Goal: Transaction & Acquisition: Subscribe to service/newsletter

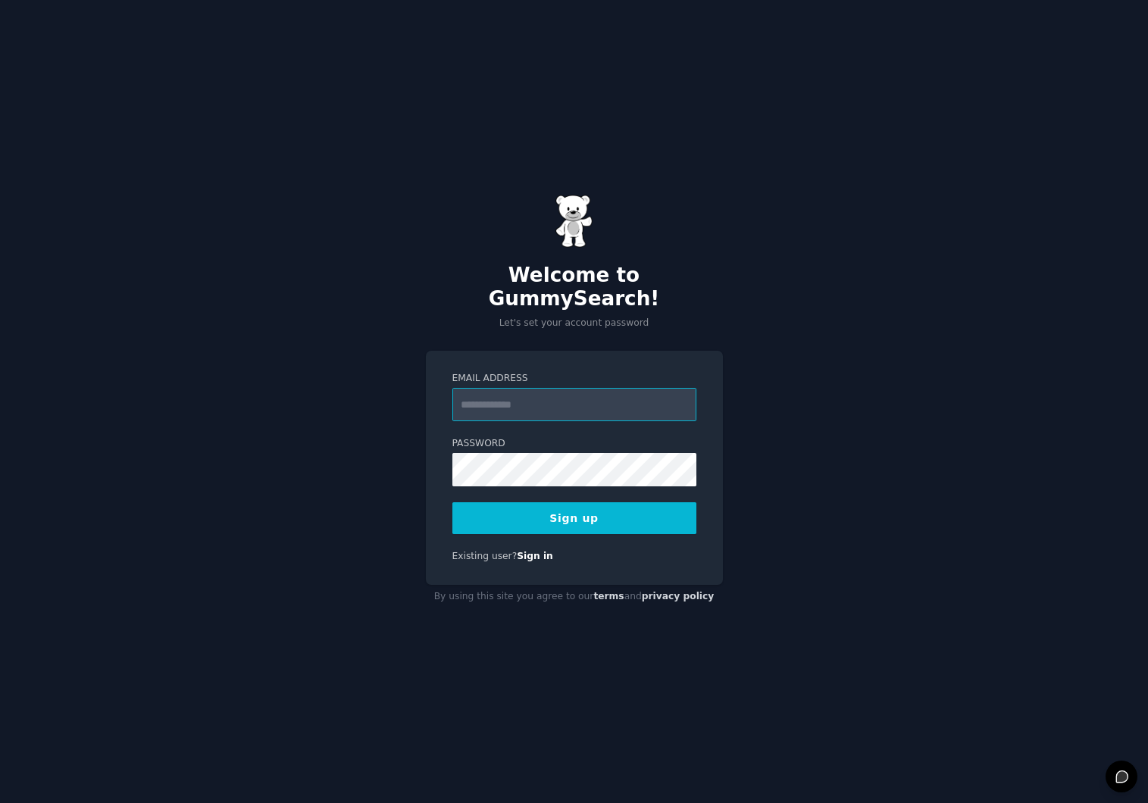
click at [533, 396] on input "Email Address" at bounding box center [574, 404] width 244 height 33
type input "**********"
click at [590, 502] on button "Sign up" at bounding box center [574, 518] width 244 height 32
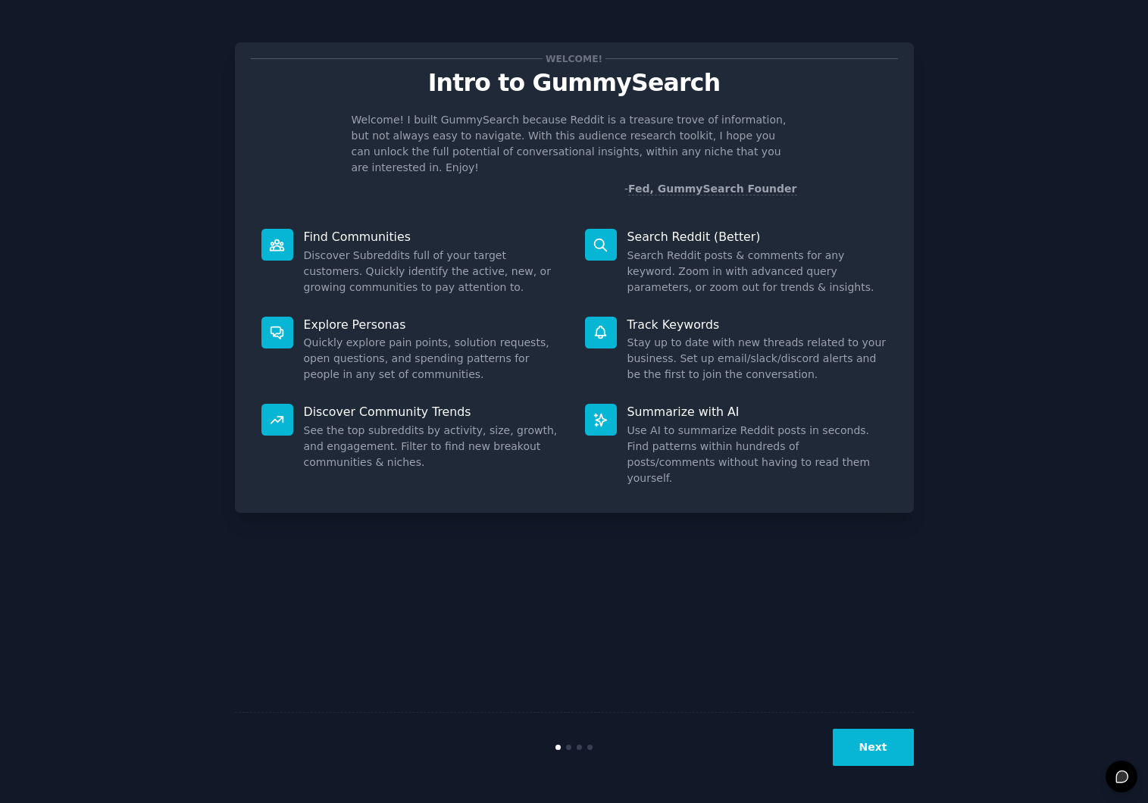
click at [887, 750] on button "Next" at bounding box center [873, 747] width 81 height 37
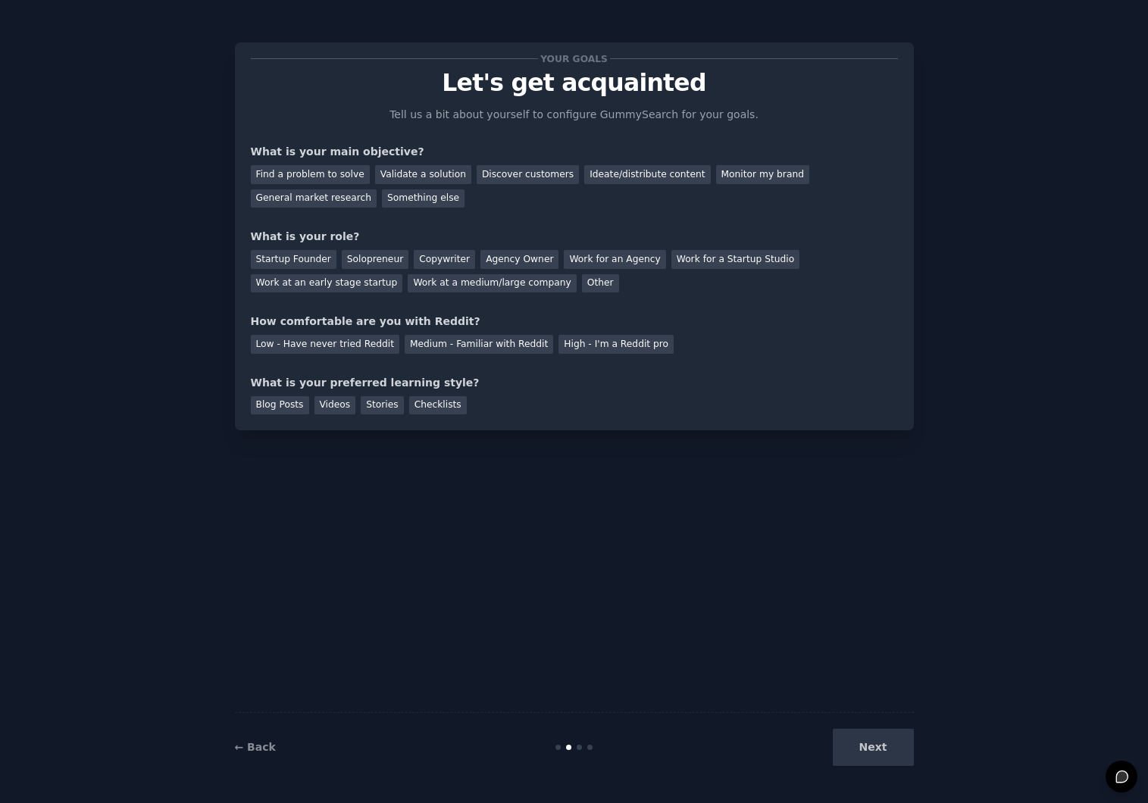
click at [887, 744] on div "Next" at bounding box center [800, 747] width 227 height 37
click at [312, 259] on div "Startup Founder" at bounding box center [294, 259] width 86 height 19
click at [437, 352] on div "Medium - Familiar with Reddit" at bounding box center [479, 344] width 148 height 19
click at [526, 417] on div "Your goals Let's get acquainted Tell us a bit about yourself to configure Gummy…" at bounding box center [574, 236] width 679 height 388
click at [892, 754] on div "Next" at bounding box center [800, 747] width 227 height 37
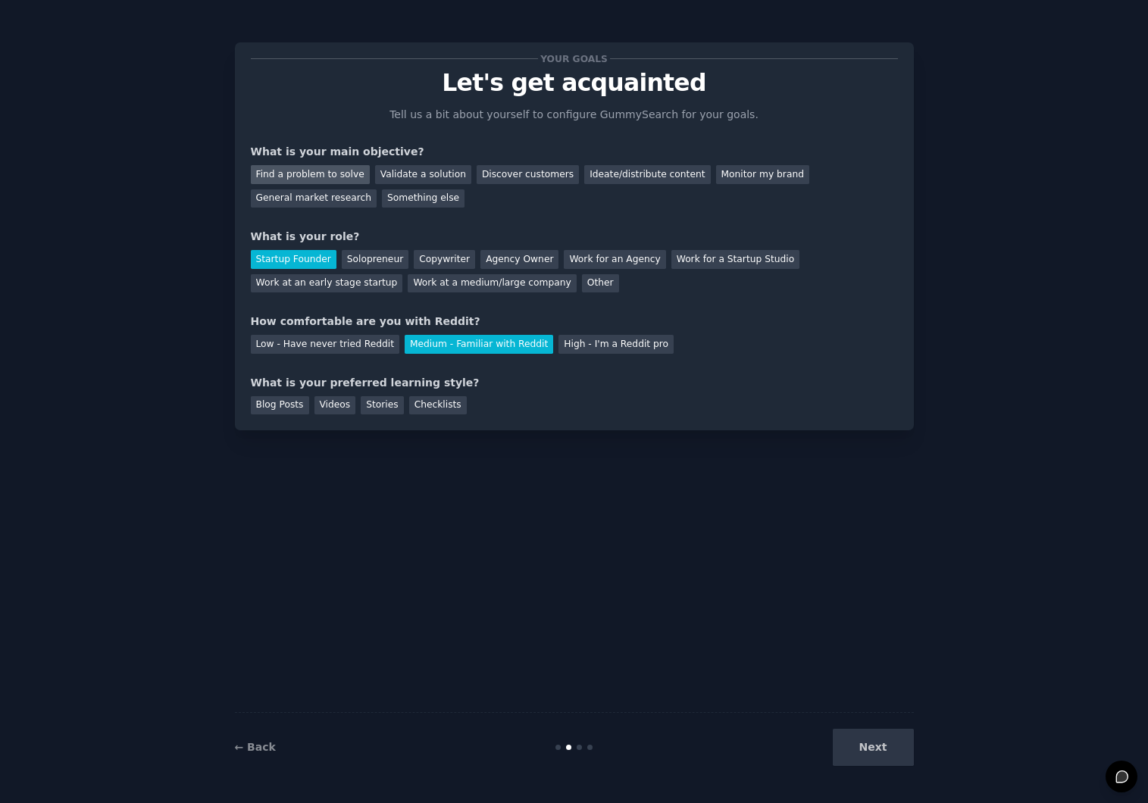
click at [324, 181] on div "Find a problem to solve" at bounding box center [310, 174] width 119 height 19
click at [275, 408] on div "Blog Posts" at bounding box center [280, 405] width 58 height 19
click at [902, 758] on button "Next" at bounding box center [873, 747] width 81 height 37
click at [893, 756] on div "Next" at bounding box center [800, 747] width 227 height 37
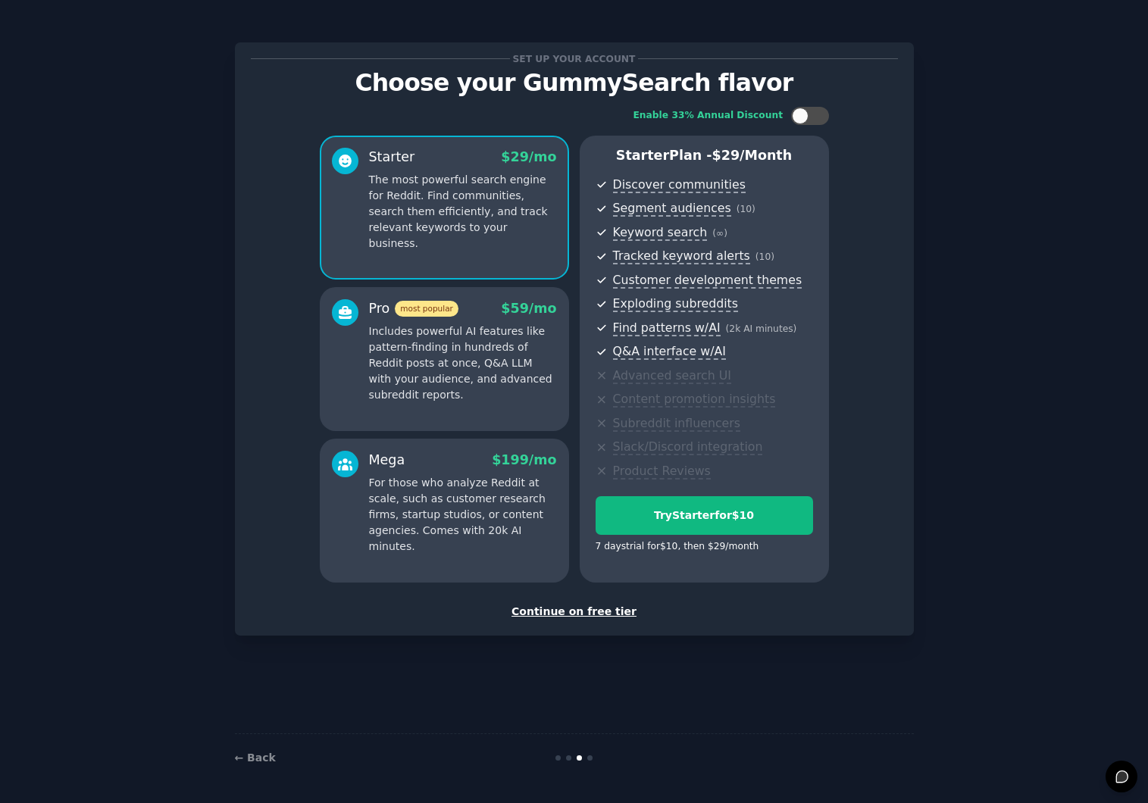
click at [579, 611] on div "Continue on free tier" at bounding box center [574, 612] width 647 height 16
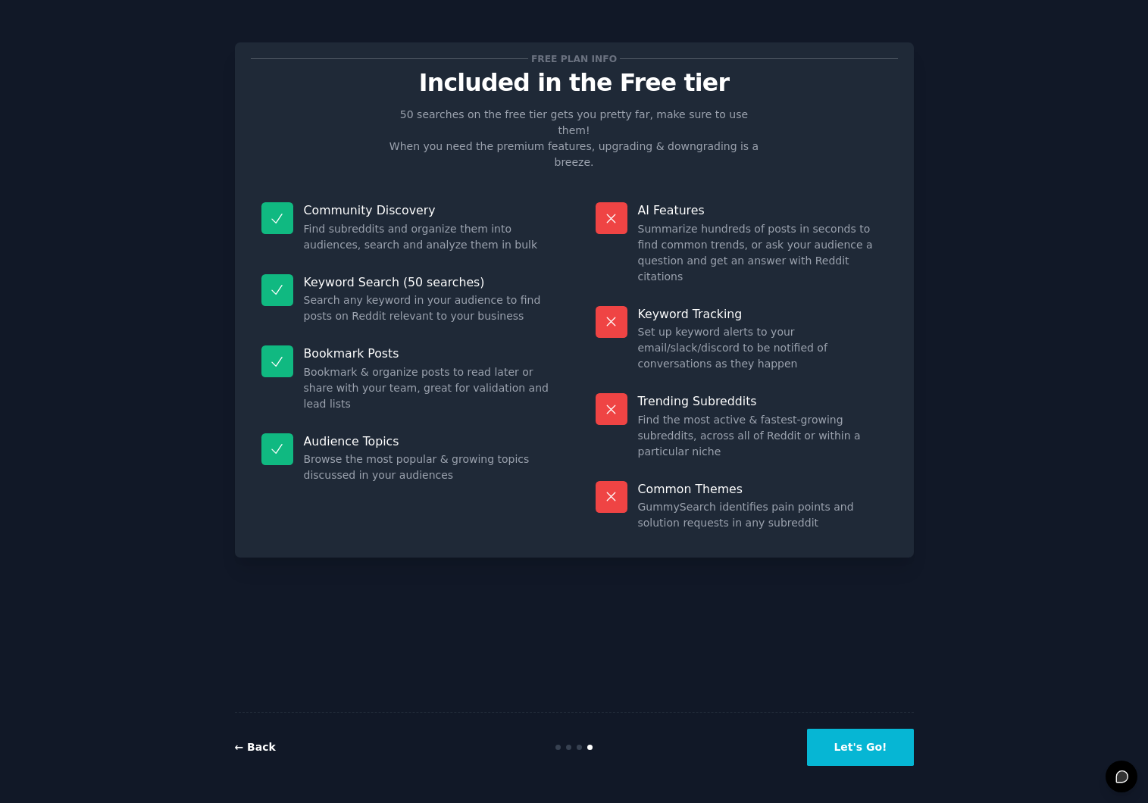
click at [258, 750] on link "← Back" at bounding box center [255, 747] width 41 height 12
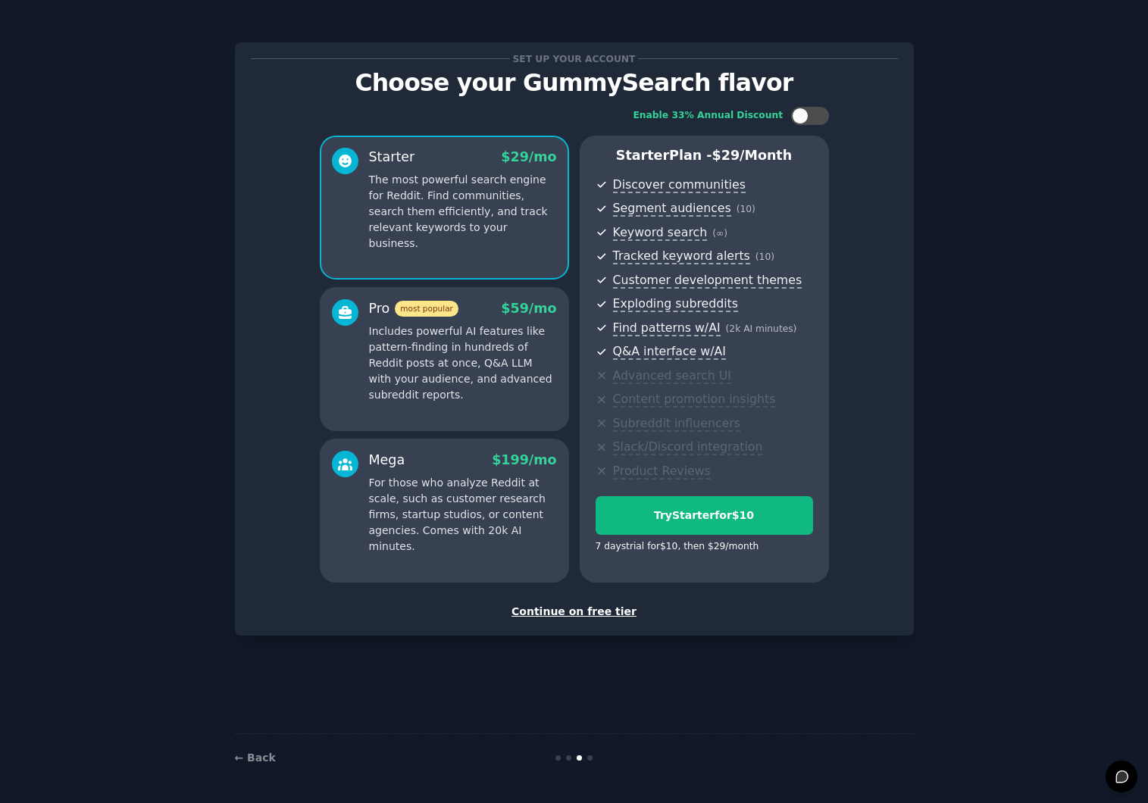
click at [509, 370] on p "Includes powerful AI features like pattern-finding in hundreds of Reddit posts …" at bounding box center [463, 363] width 188 height 80
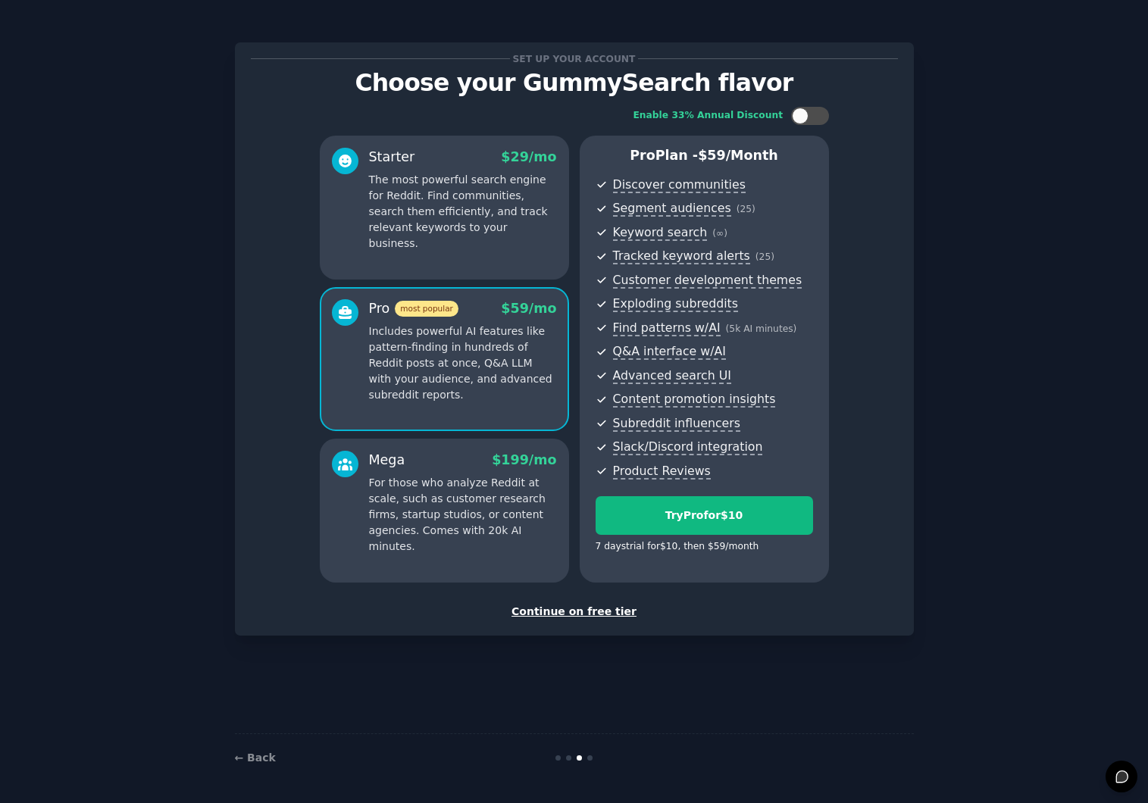
click at [480, 514] on p "For those who analyze Reddit at scale, such as customer research firms, startup…" at bounding box center [463, 515] width 188 height 80
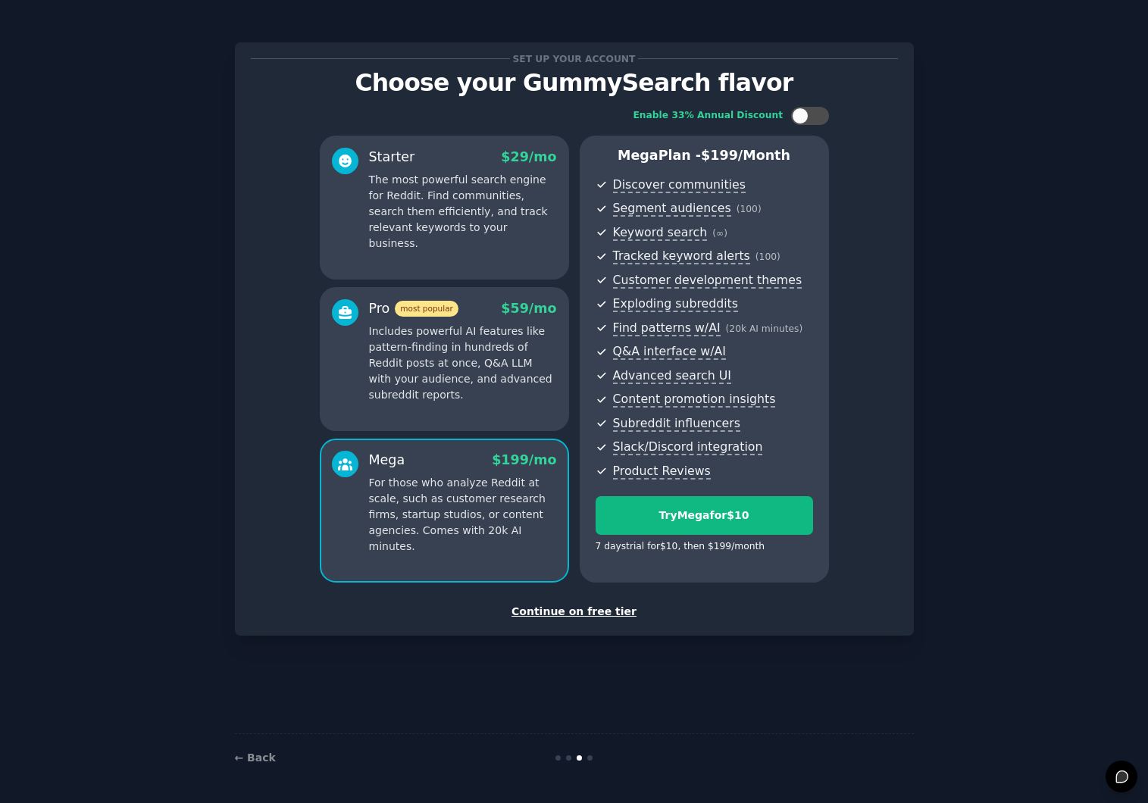
click at [454, 389] on p "Includes powerful AI features like pattern-finding in hundreds of Reddit posts …" at bounding box center [463, 363] width 188 height 80
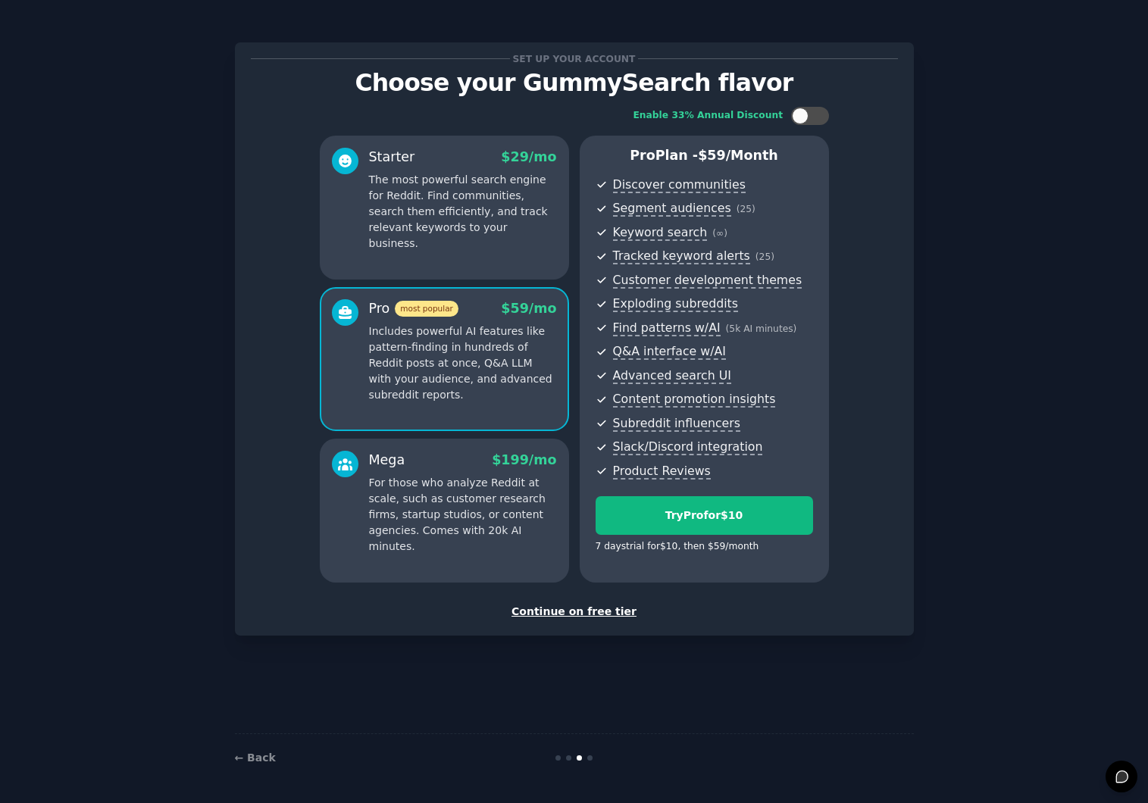
click at [451, 241] on div "Starter $ 29 /mo The most powerful search engine for Reddit. Find communities, …" at bounding box center [444, 208] width 249 height 144
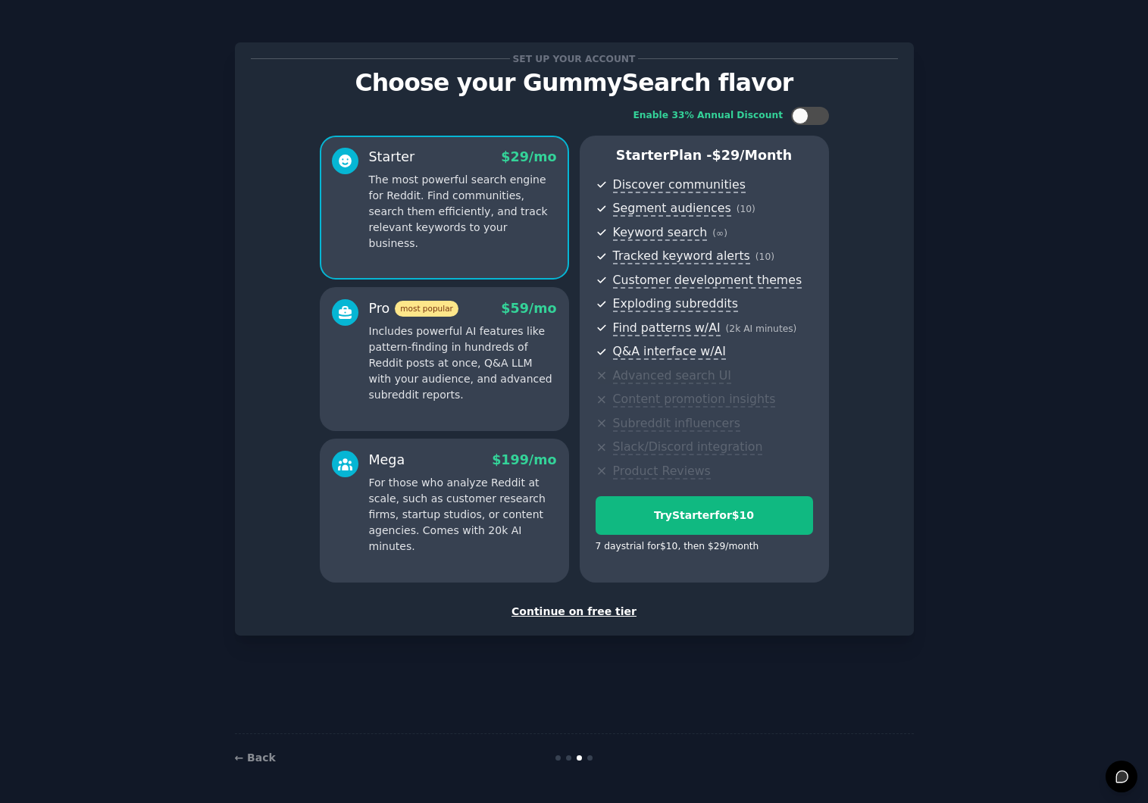
click at [443, 358] on p "Includes powerful AI features like pattern-finding in hundreds of Reddit posts …" at bounding box center [463, 363] width 188 height 80
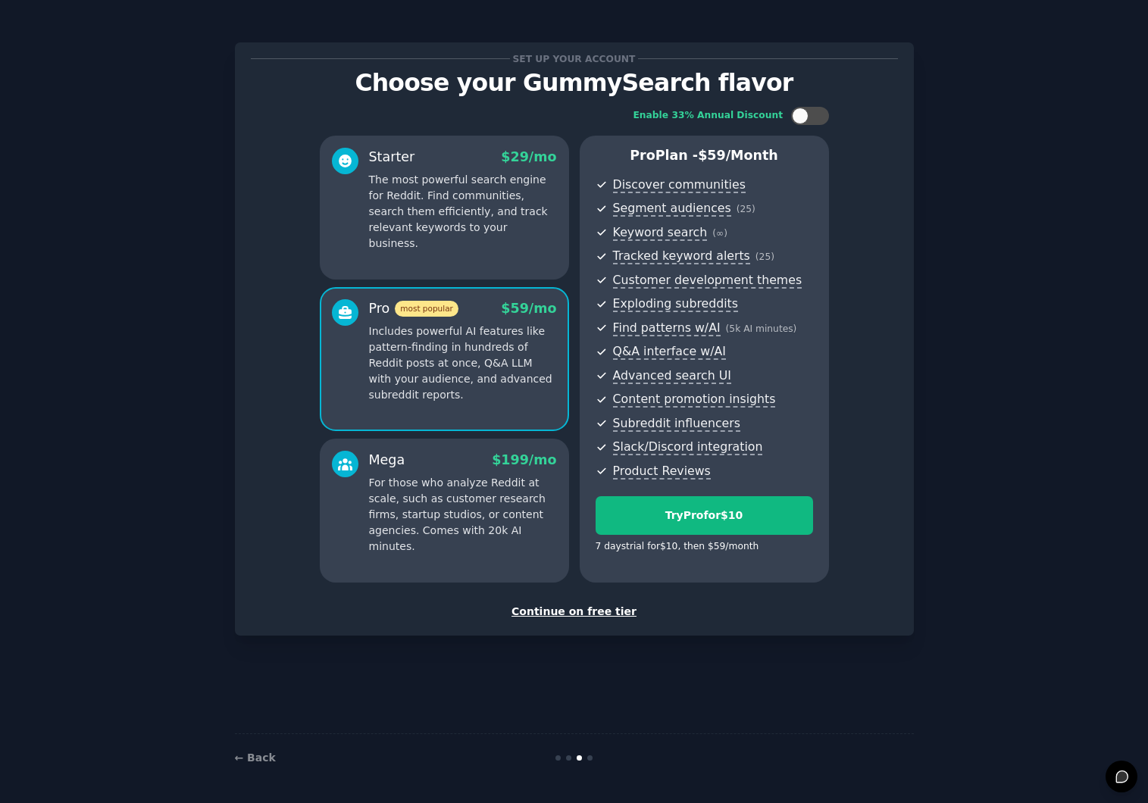
click at [451, 221] on p "The most powerful search engine for Reddit. Find communities, search them effic…" at bounding box center [463, 212] width 188 height 80
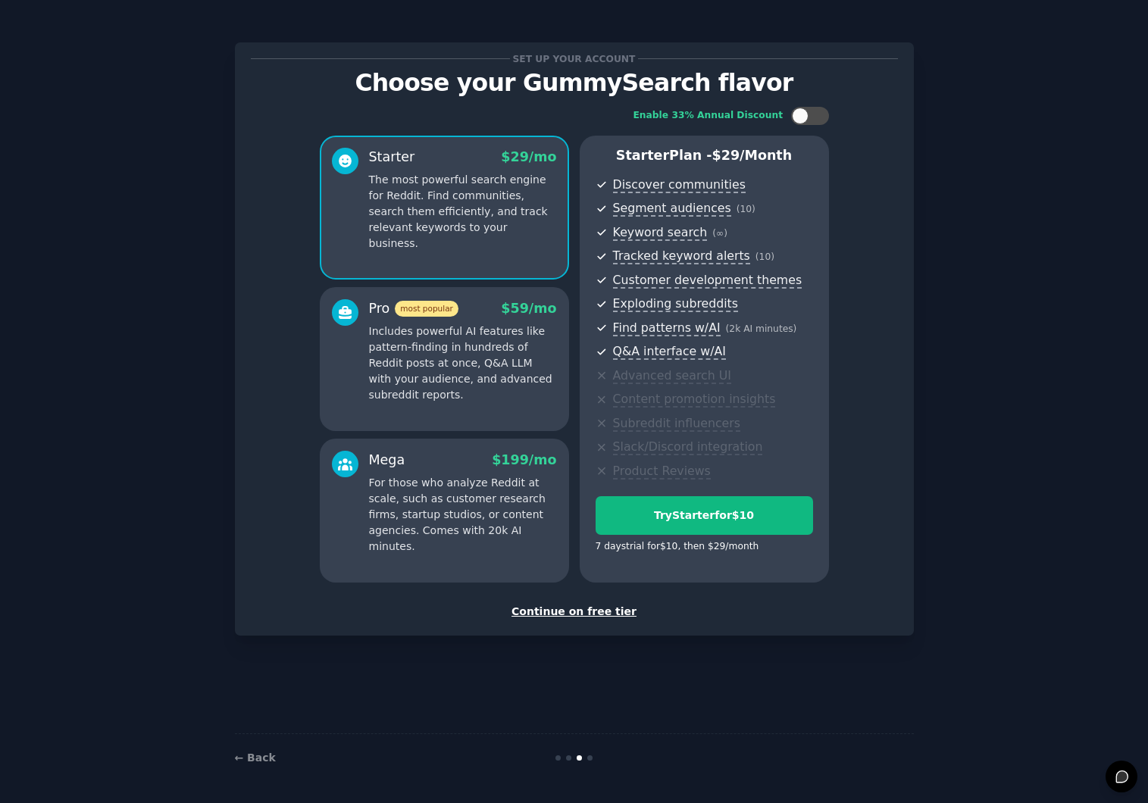
click at [531, 336] on p "Includes powerful AI features like pattern-finding in hundreds of Reddit posts …" at bounding box center [463, 363] width 188 height 80
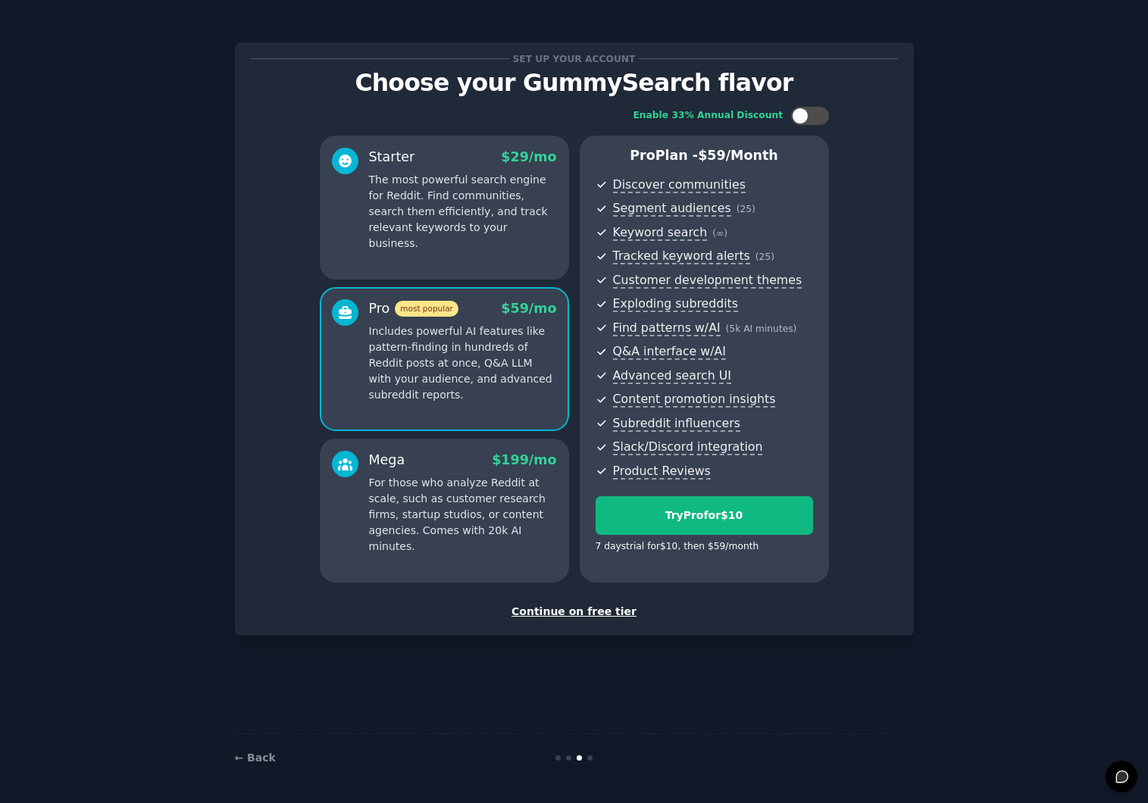
click at [482, 261] on div "Starter $ 29 /mo The most powerful search engine for Reddit. Find communities, …" at bounding box center [444, 208] width 249 height 144
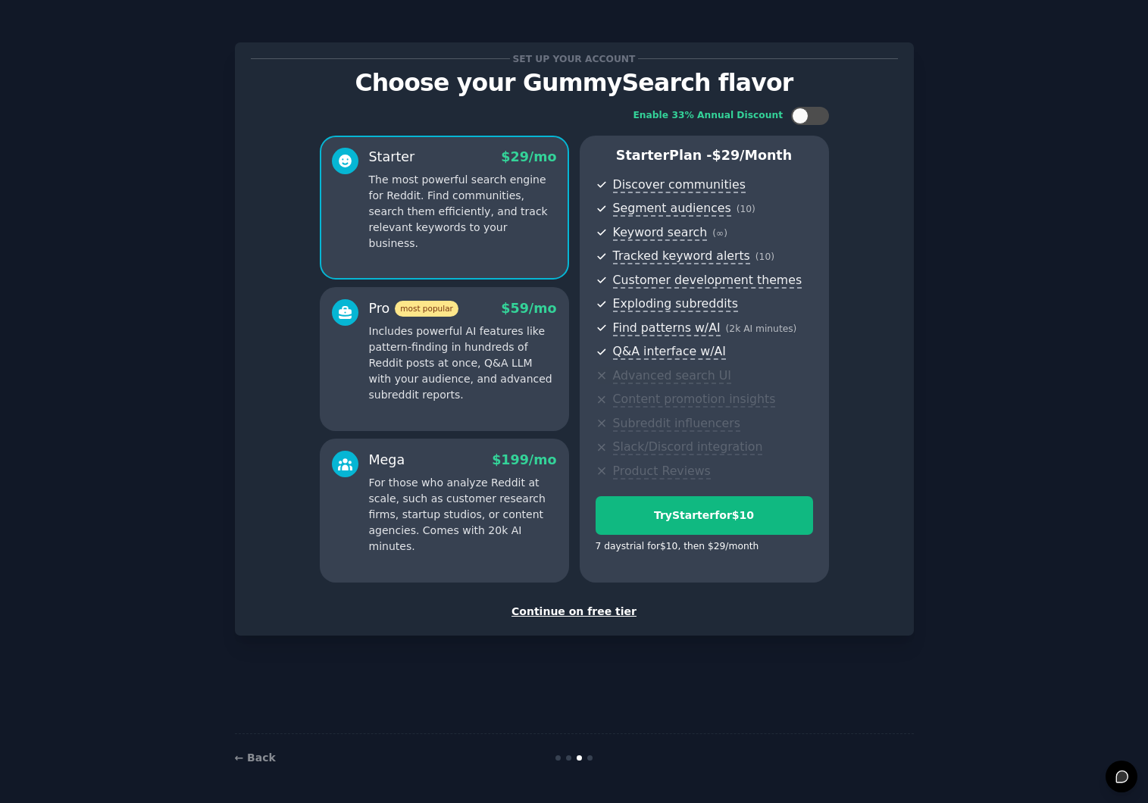
click at [525, 368] on p "Includes powerful AI features like pattern-finding in hundreds of Reddit posts …" at bounding box center [463, 363] width 188 height 80
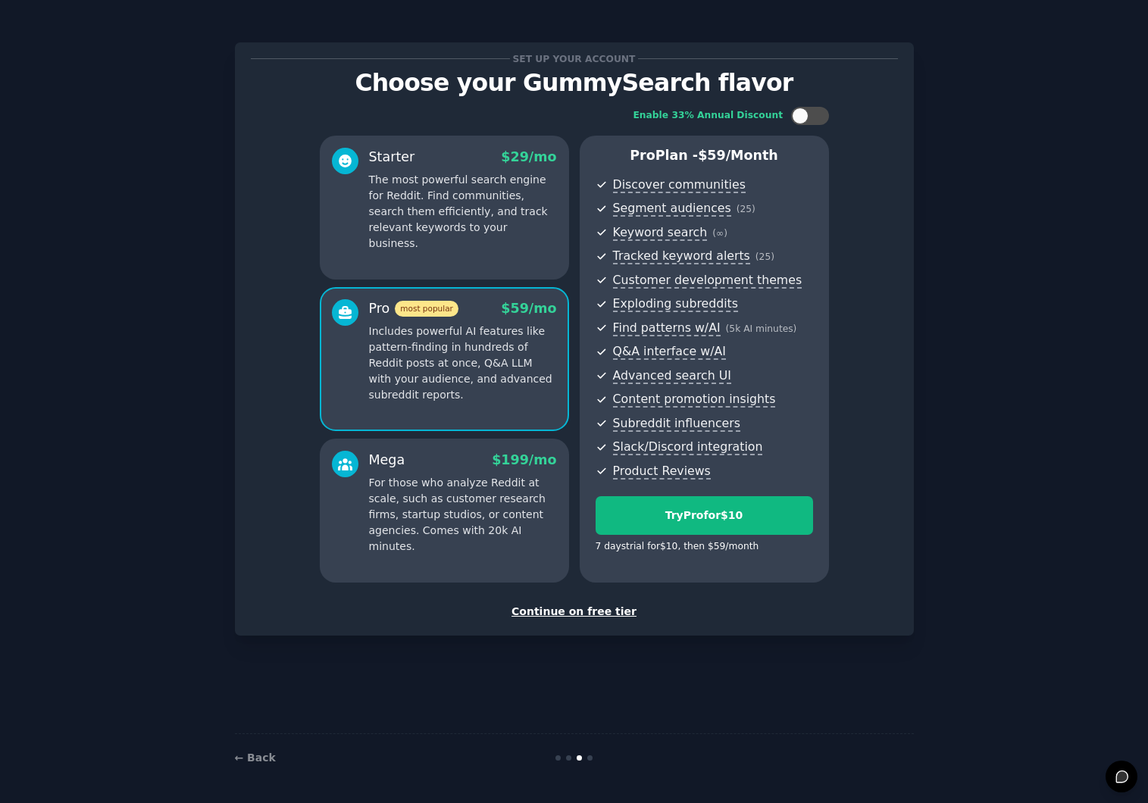
click at [524, 500] on p "For those who analyze Reddit at scale, such as customer research firms, startup…" at bounding box center [463, 515] width 188 height 80
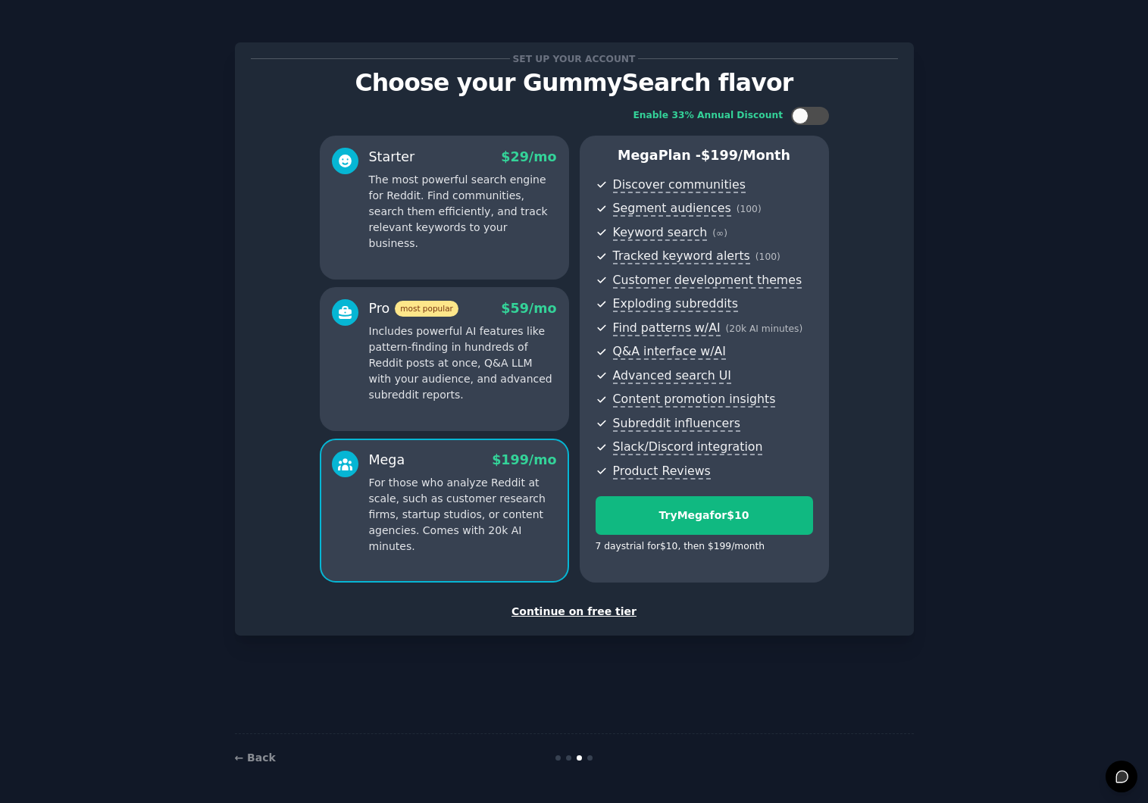
click at [366, 191] on div "Starter $ 29 /mo The most powerful search engine for Reddit. Find communities, …" at bounding box center [444, 200] width 225 height 104
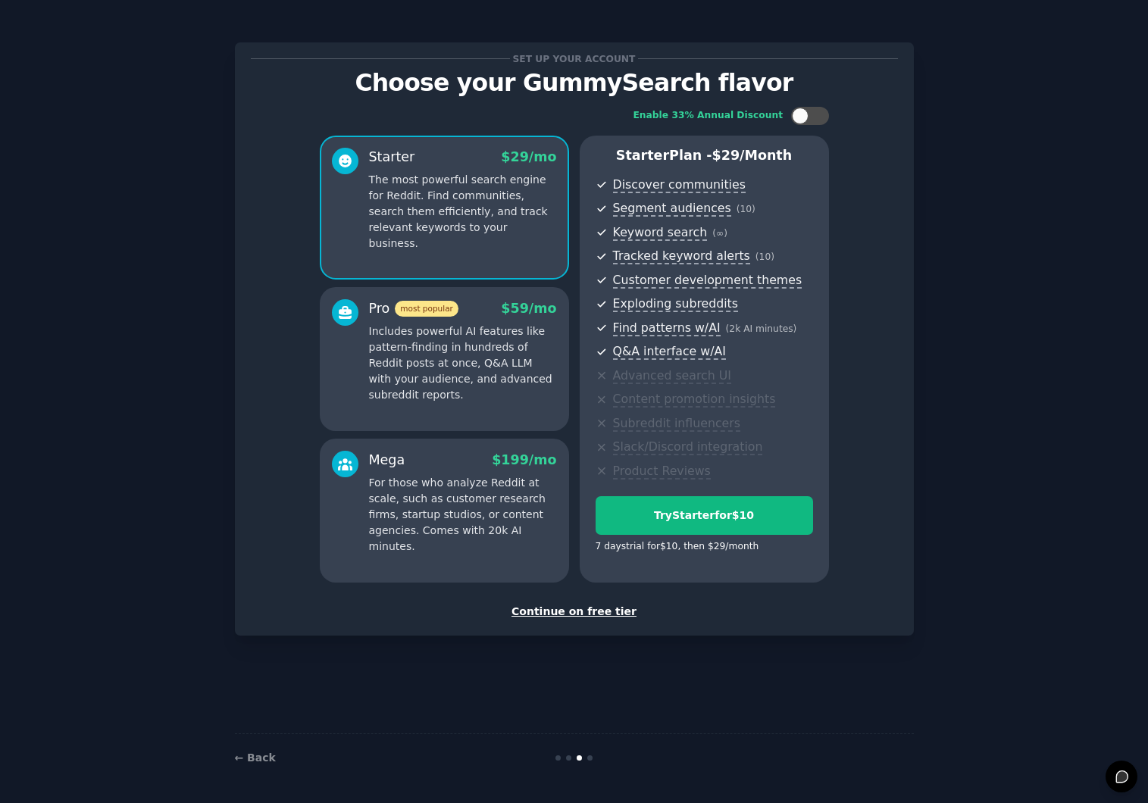
click at [407, 308] on span "most popular" at bounding box center [427, 309] width 64 height 16
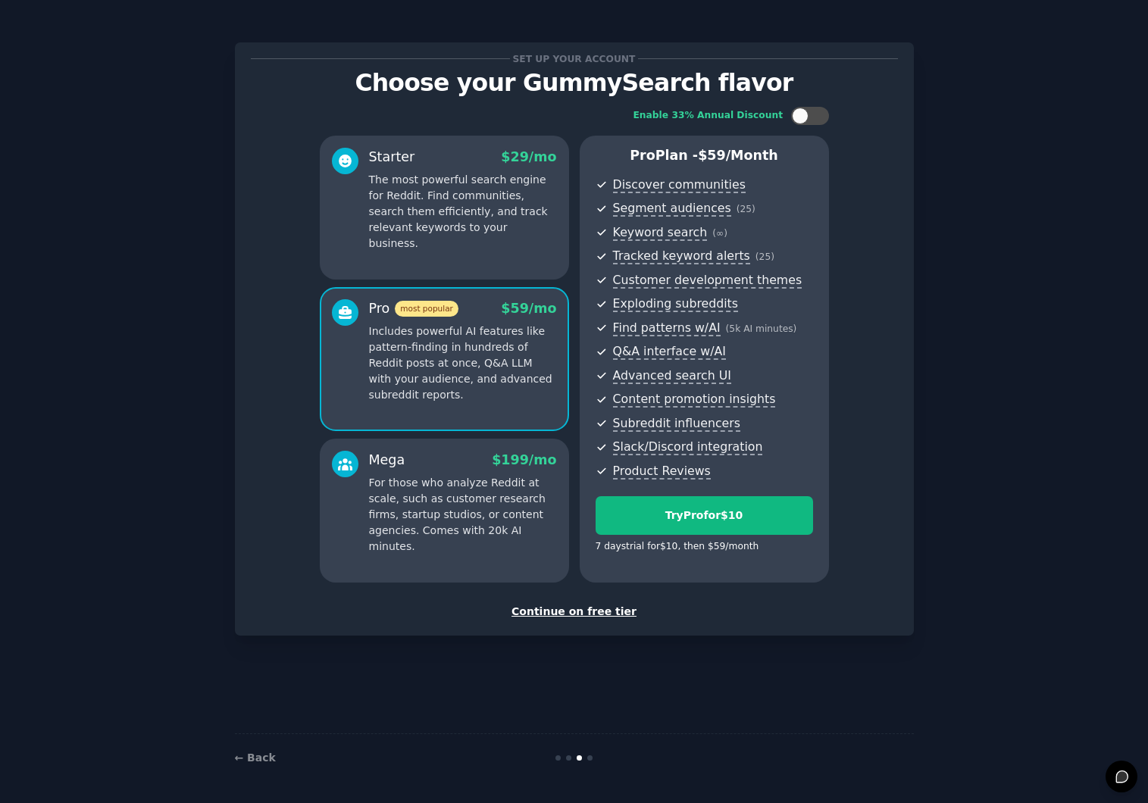
click at [432, 469] on div "Mega $ 199 /mo" at bounding box center [463, 460] width 188 height 19
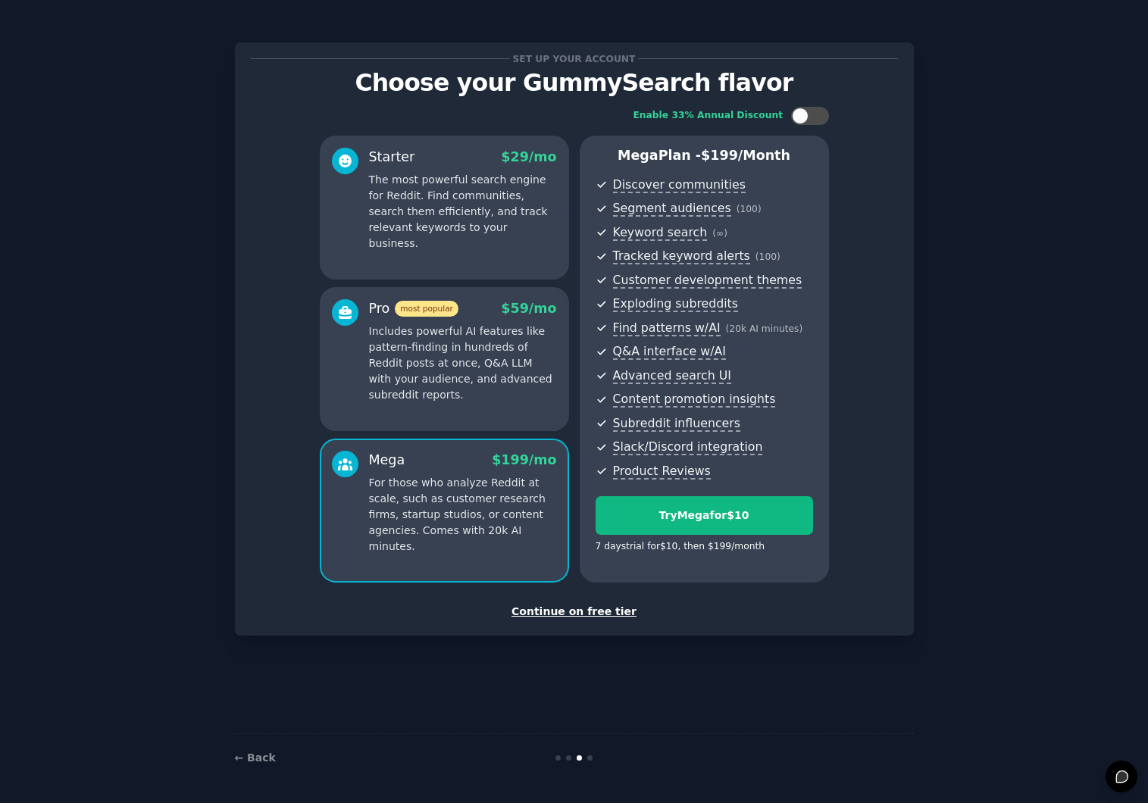
click at [440, 254] on div "Starter $ 29 /mo The most powerful search engine for Reddit. Find communities, …" at bounding box center [444, 208] width 249 height 144
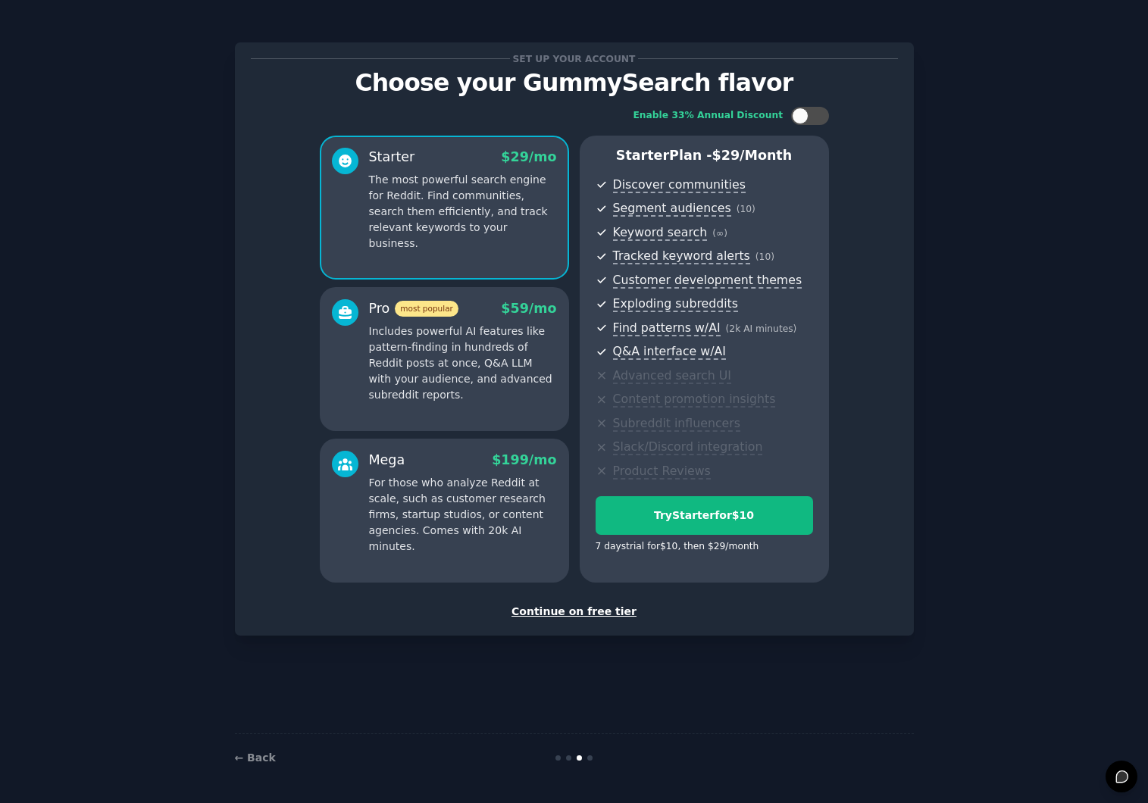
click at [349, 337] on div at bounding box center [345, 351] width 27 height 104
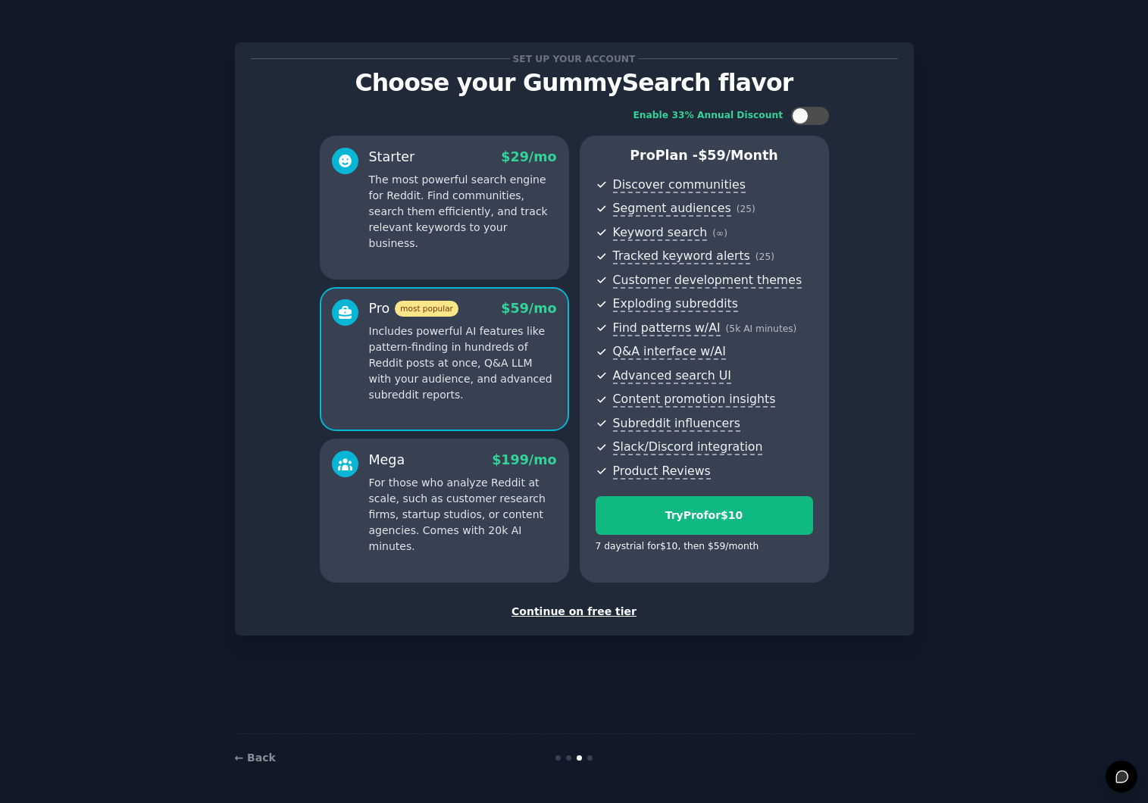
click at [359, 533] on div "Mega $ 199 /mo For those who analyze Reddit at scale, such as customer research…" at bounding box center [444, 503] width 225 height 104
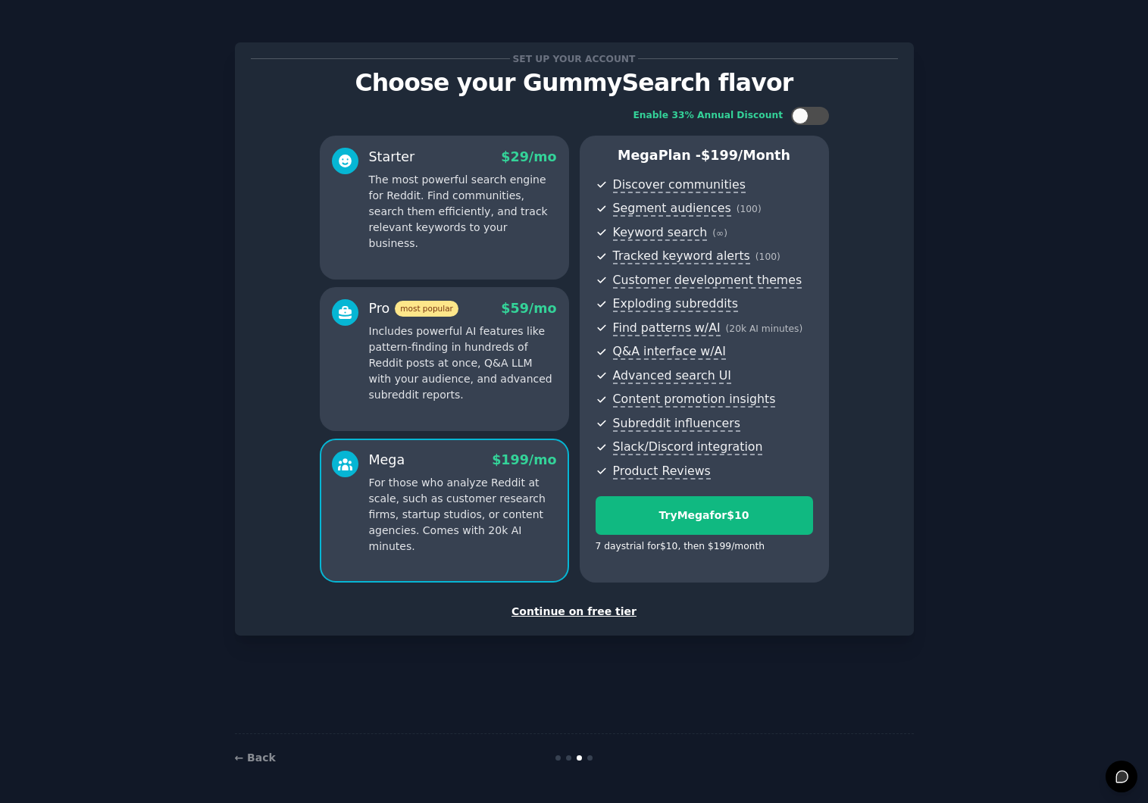
click at [419, 238] on div "Starter $ 29 /mo The most powerful search engine for Reddit. Find communities, …" at bounding box center [444, 208] width 249 height 144
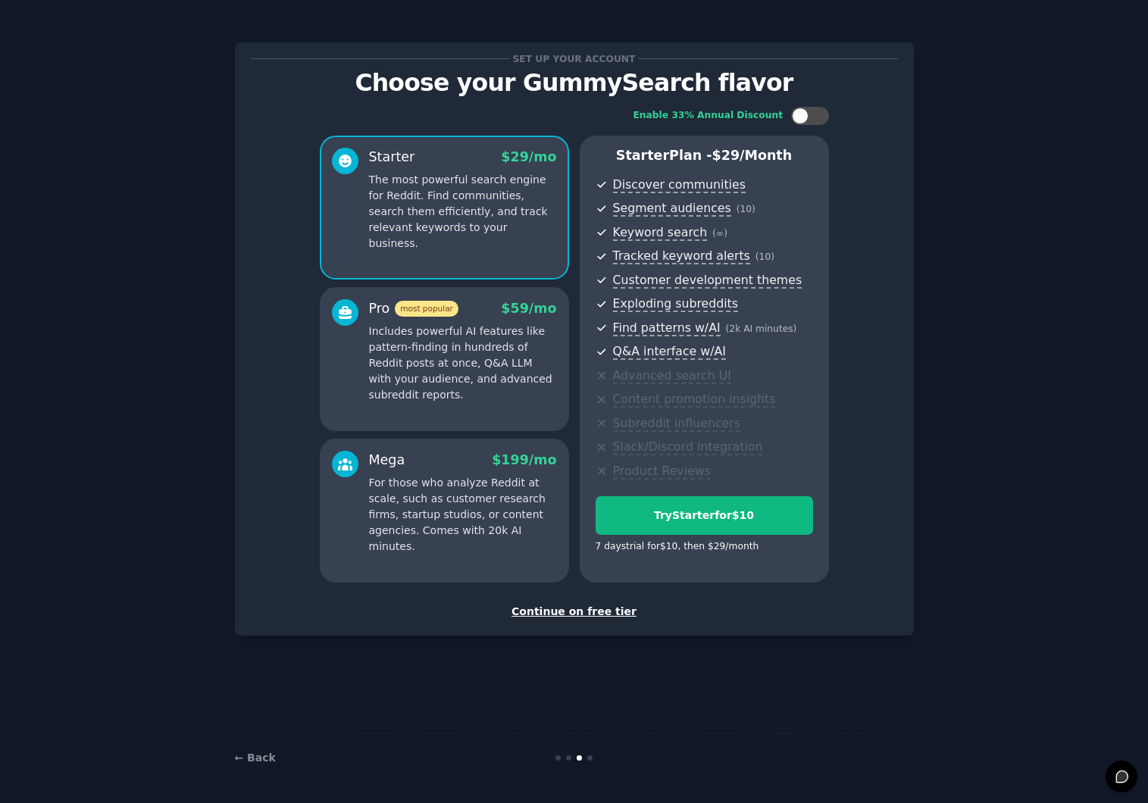
click at [614, 611] on div "Continue on free tier" at bounding box center [574, 612] width 647 height 16
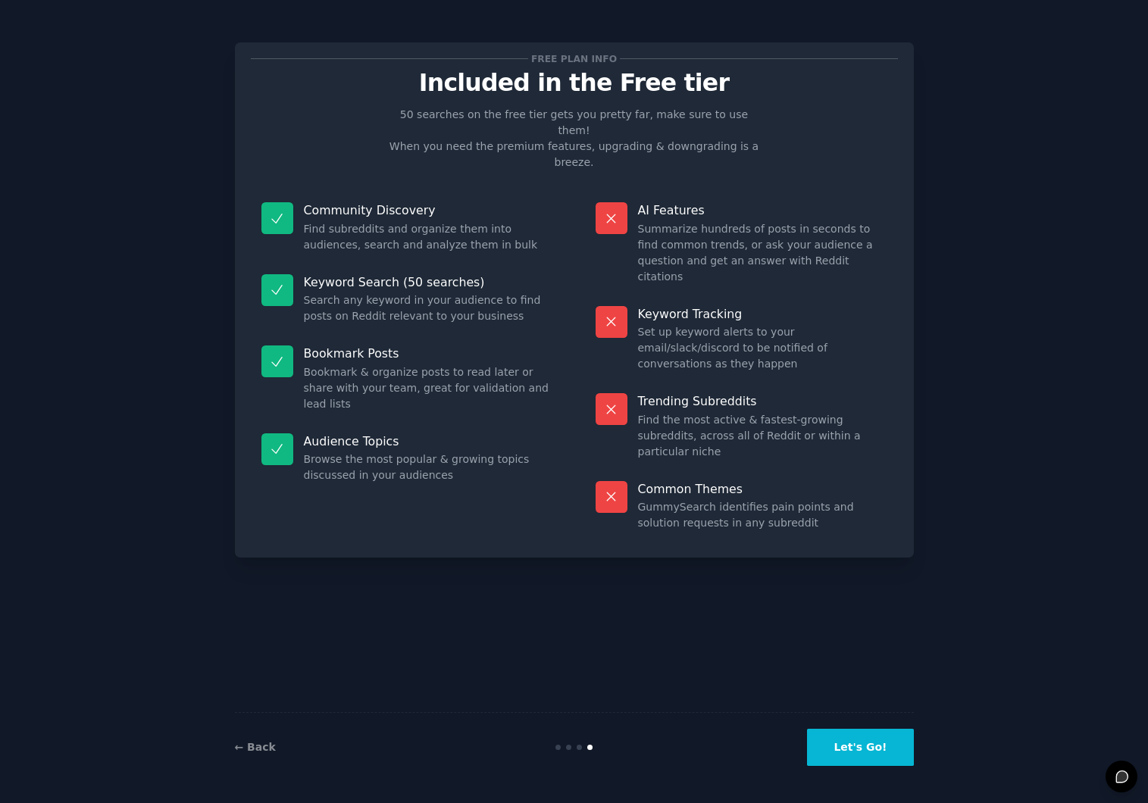
click at [848, 731] on button "Let's Go!" at bounding box center [860, 747] width 106 height 37
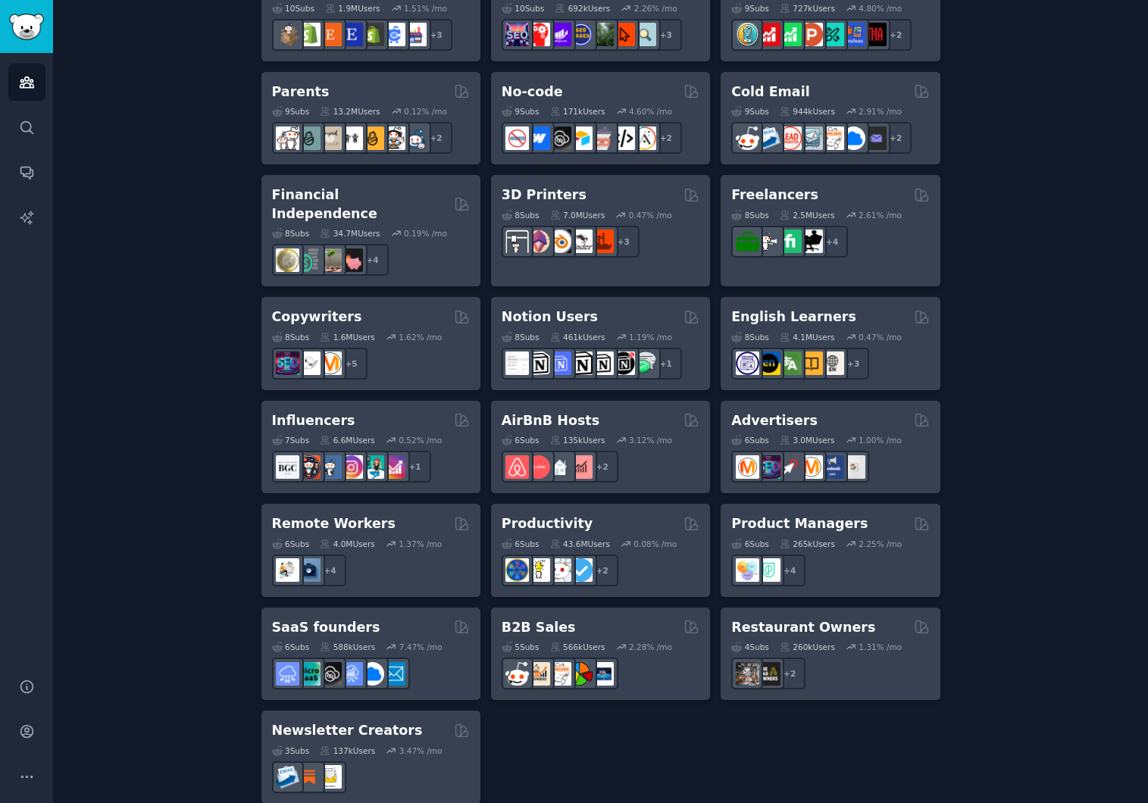
scroll to position [945, 0]
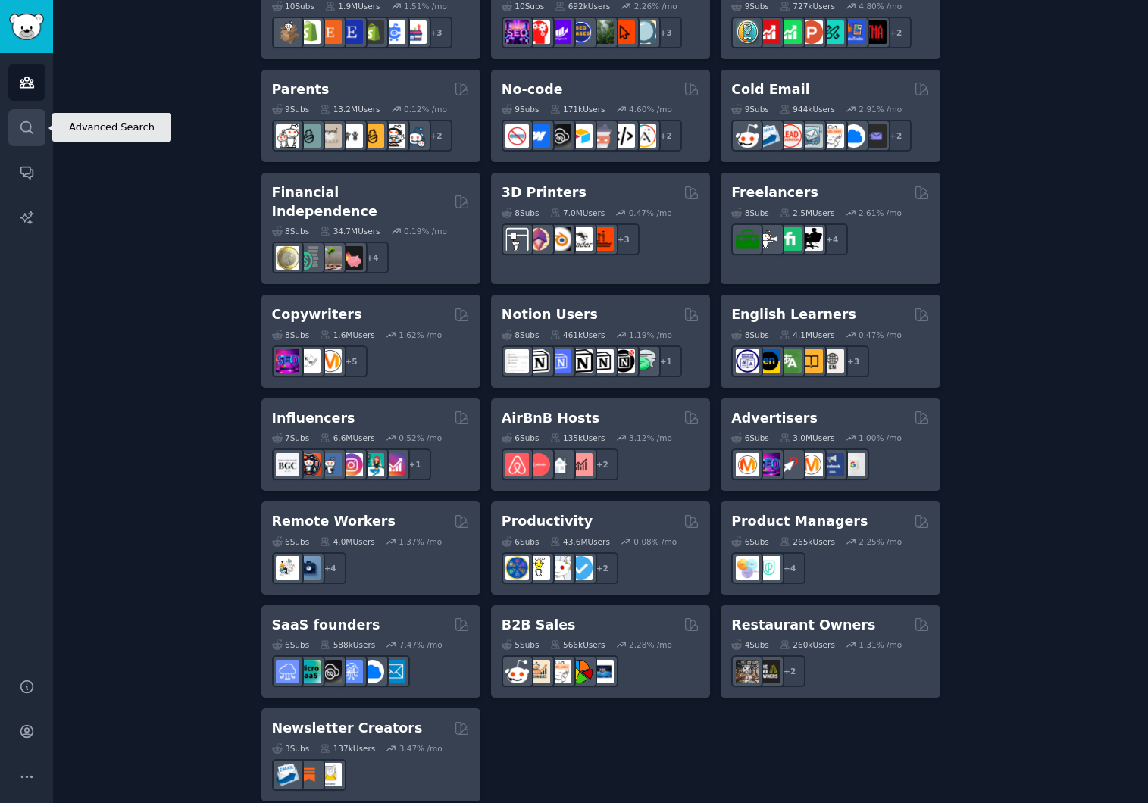
click at [28, 122] on icon "Sidebar" at bounding box center [26, 127] width 12 height 12
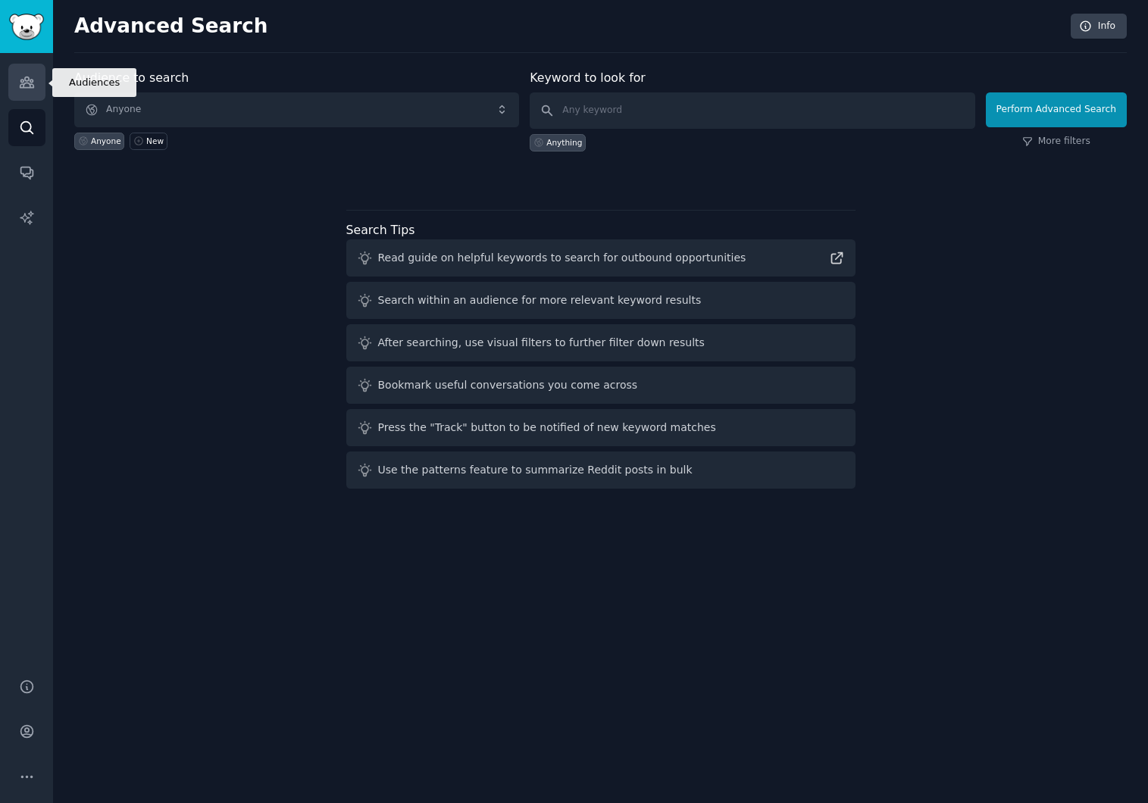
click at [36, 76] on link "Audiences" at bounding box center [26, 82] width 37 height 37
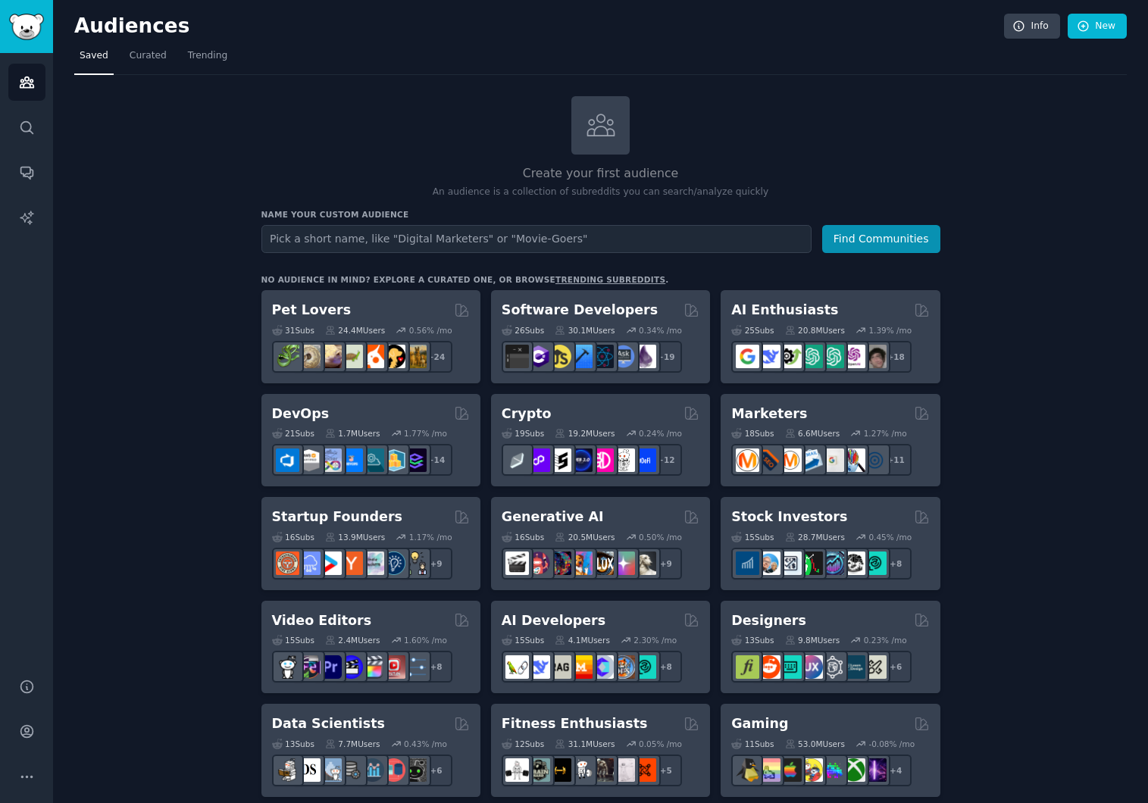
click at [138, 58] on span "Curated" at bounding box center [148, 56] width 37 height 14
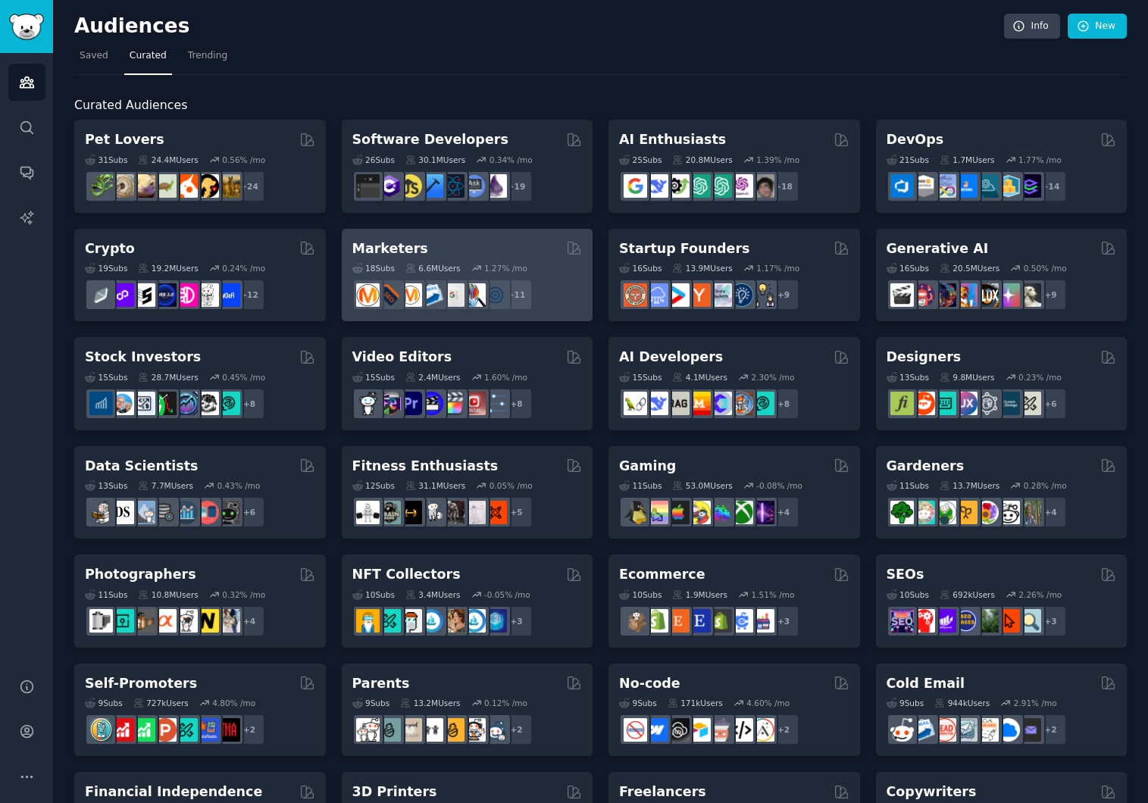
click at [378, 255] on h2 "Marketers" at bounding box center [390, 248] width 76 height 19
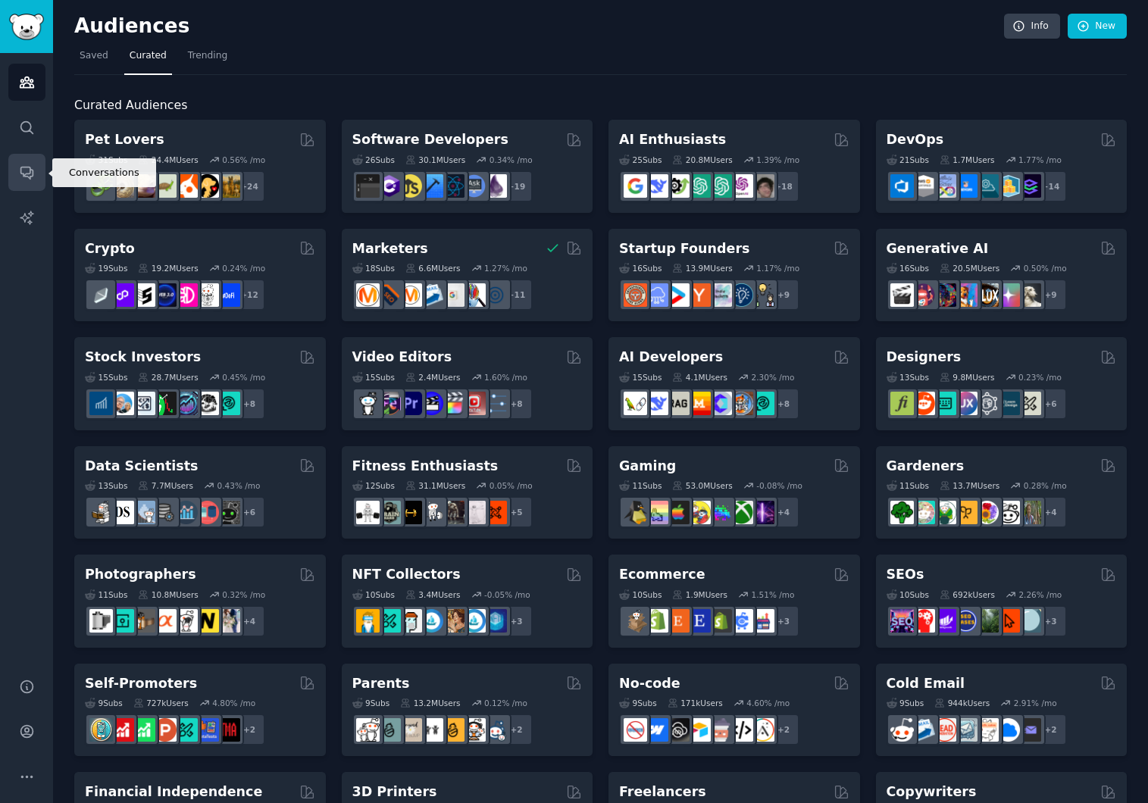
click at [23, 155] on link "Conversations" at bounding box center [26, 172] width 37 height 37
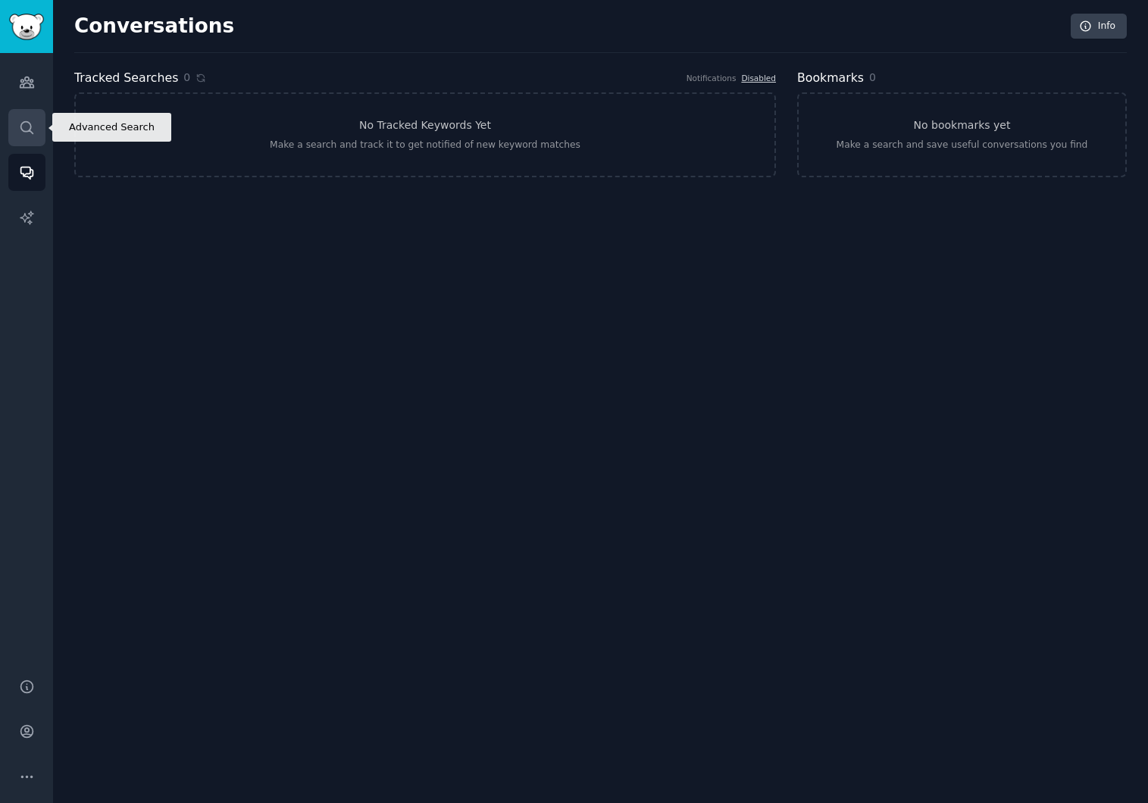
click at [33, 121] on icon "Sidebar" at bounding box center [27, 128] width 16 height 16
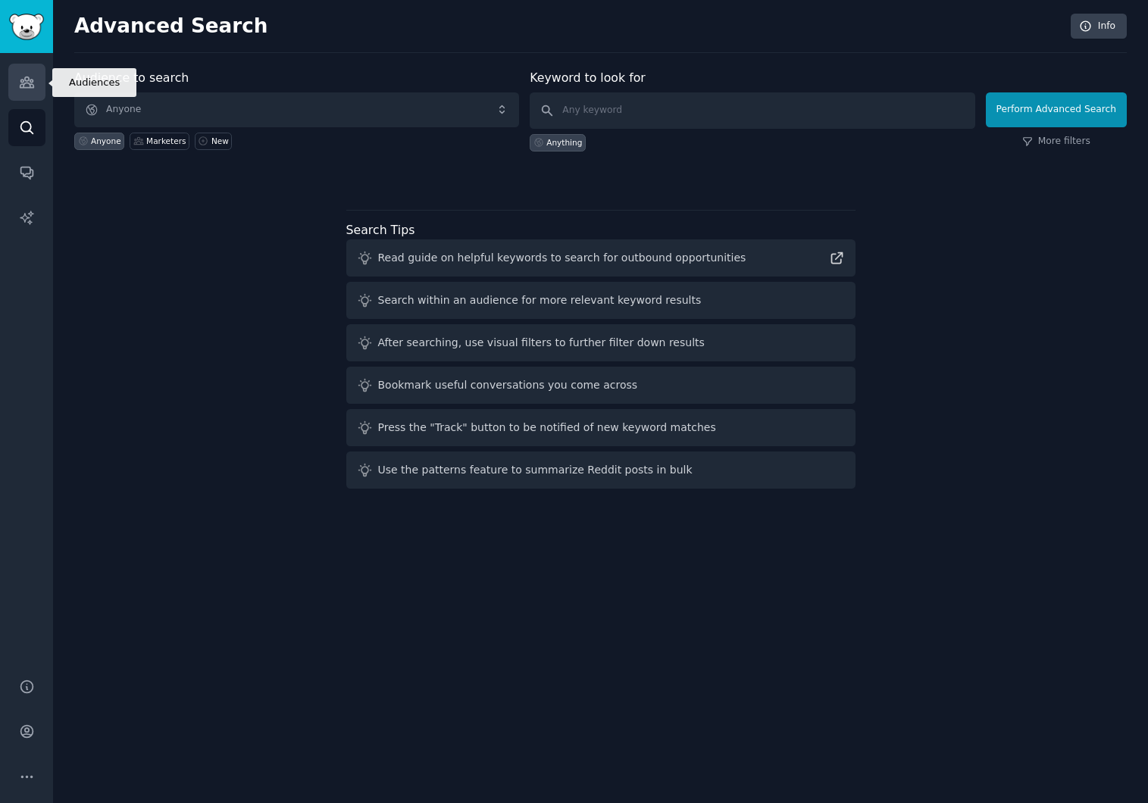
click at [28, 89] on icon "Sidebar" at bounding box center [27, 82] width 16 height 16
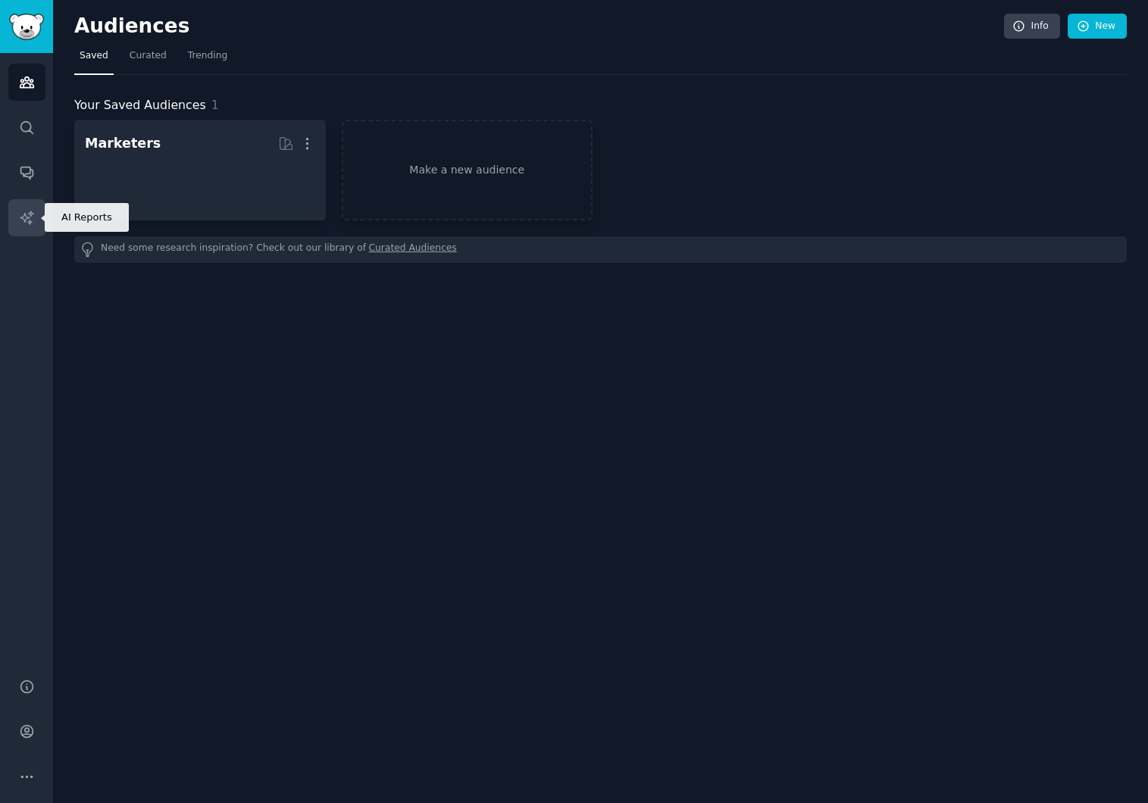
click at [38, 229] on link "AI Reports" at bounding box center [26, 217] width 37 height 37
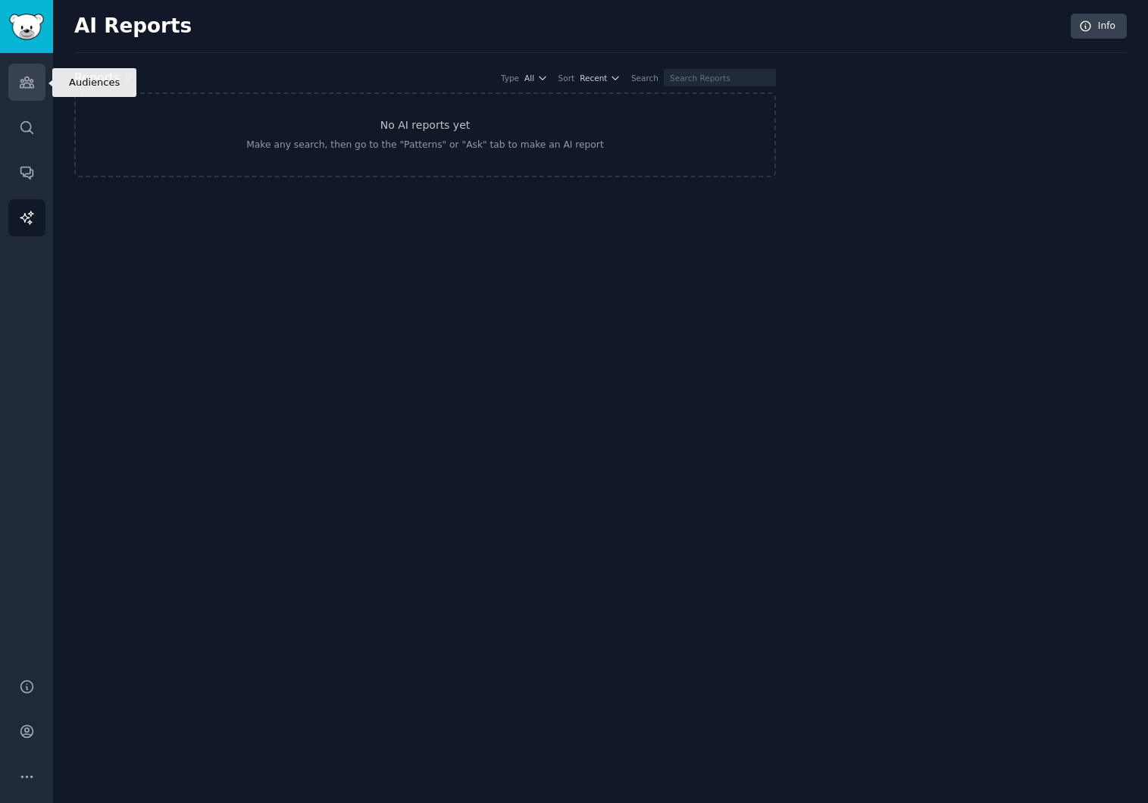
click at [30, 85] on icon "Sidebar" at bounding box center [27, 82] width 14 height 11
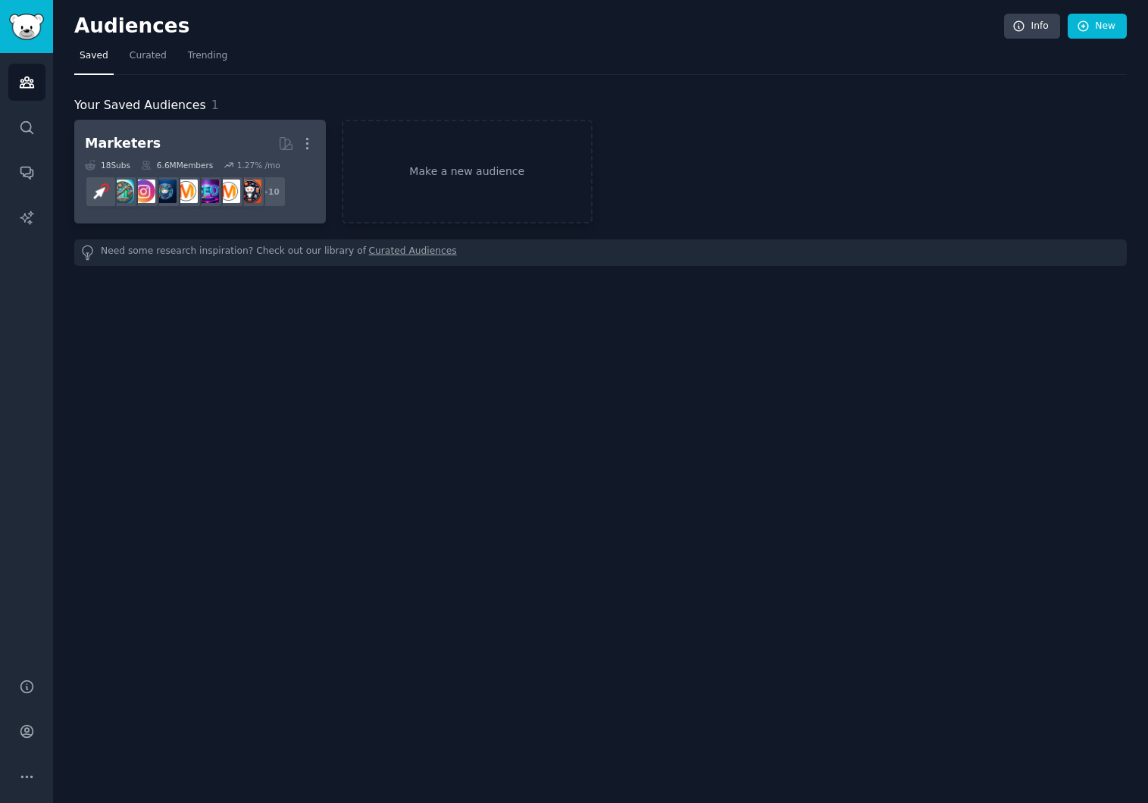
click at [197, 168] on div "6.6M Members" at bounding box center [177, 165] width 72 height 11
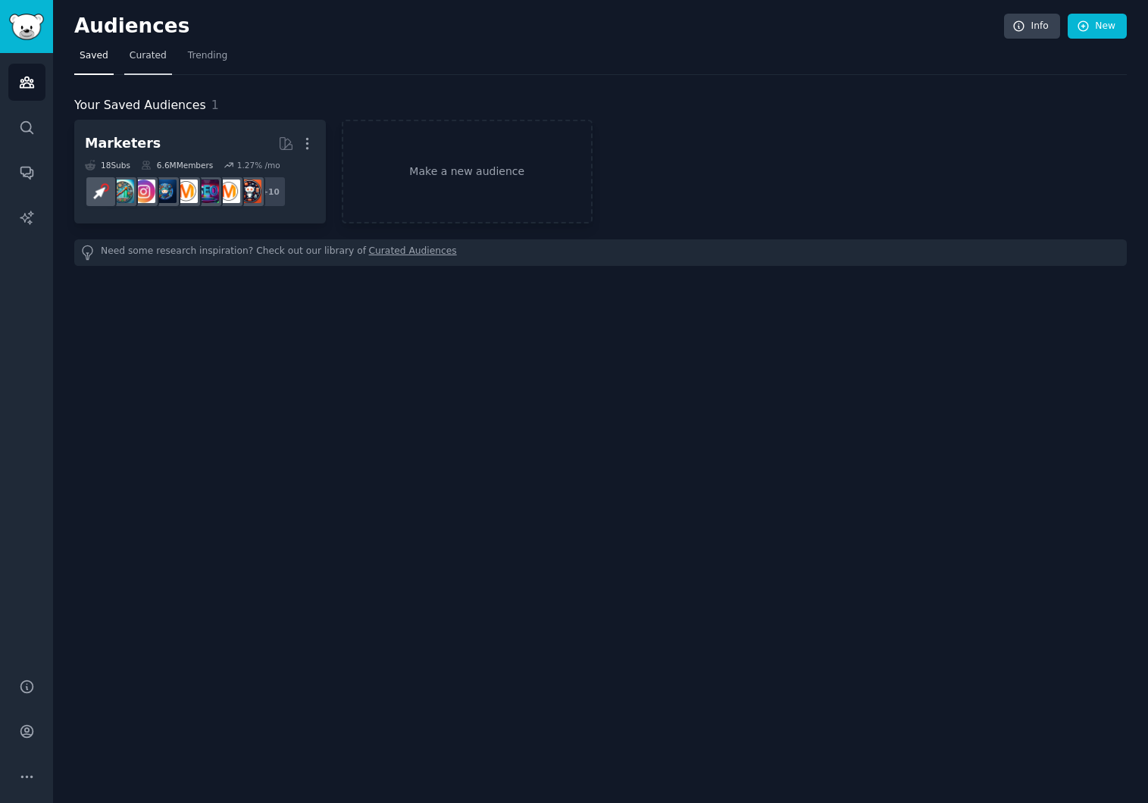
click at [131, 58] on span "Curated" at bounding box center [148, 56] width 37 height 14
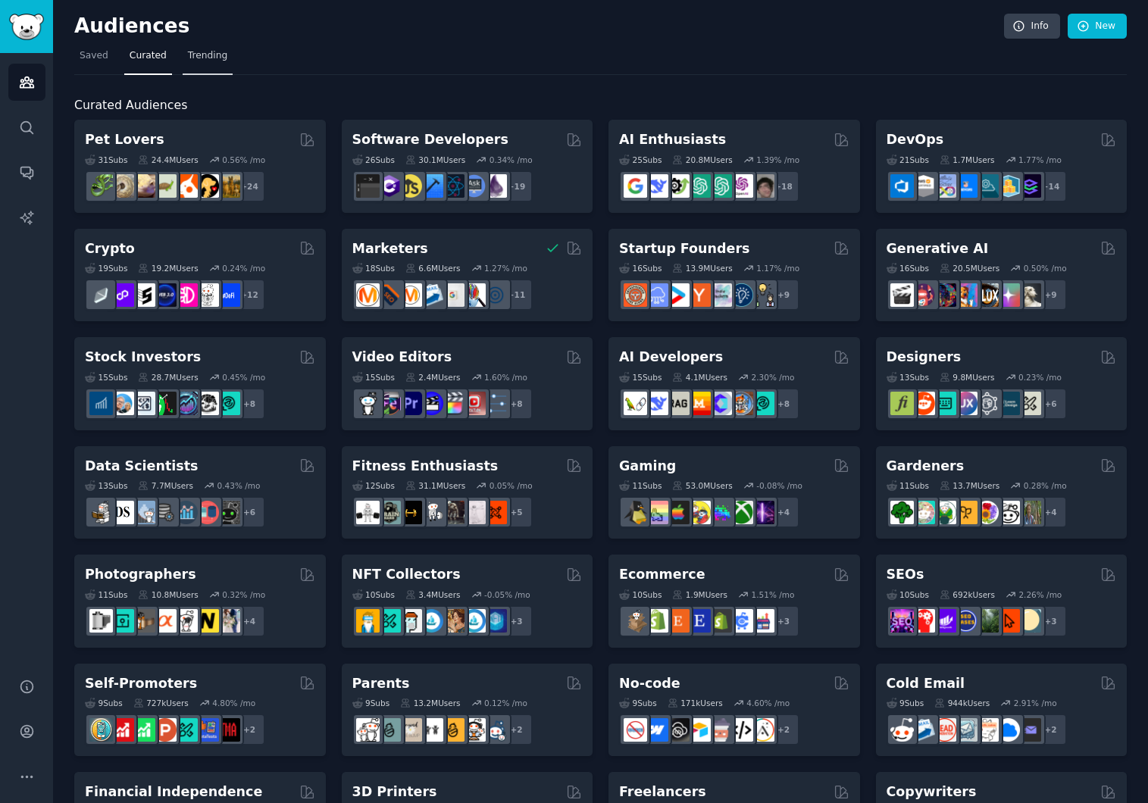
click at [214, 61] on span "Trending" at bounding box center [207, 56] width 39 height 14
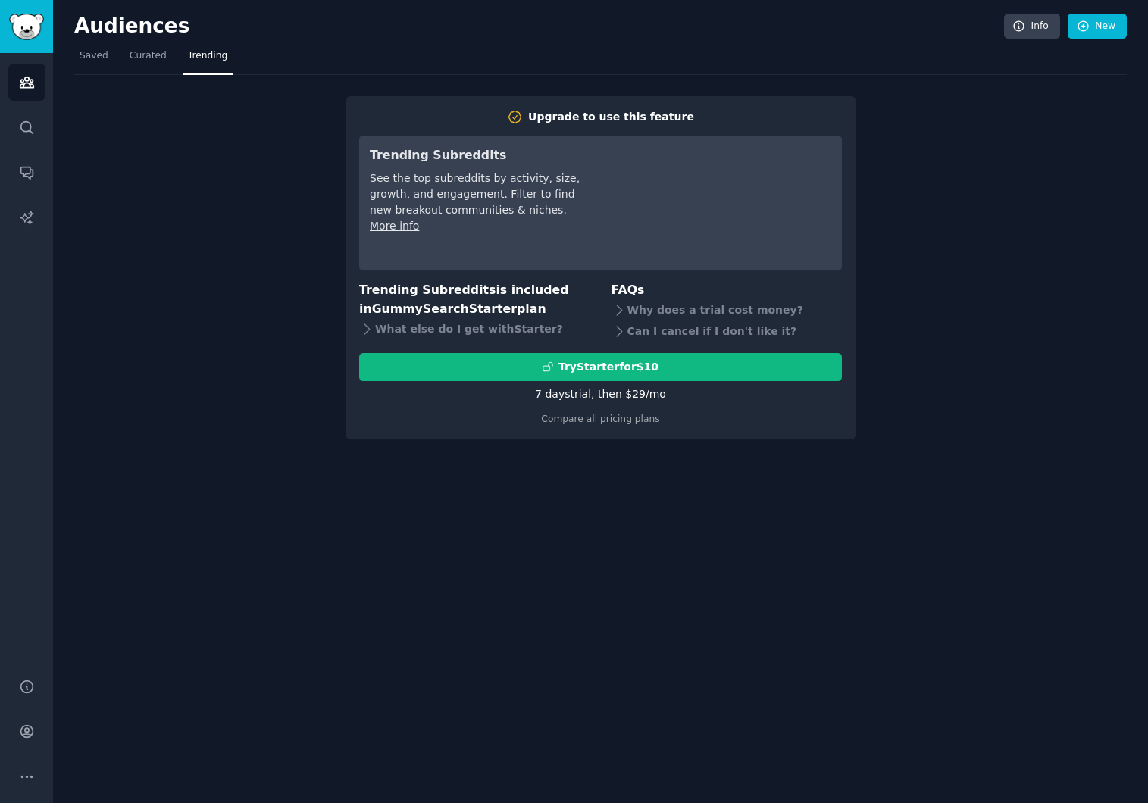
click at [173, 52] on nav "Saved Curated Trending" at bounding box center [600, 59] width 1052 height 31
click at [155, 55] on span "Curated" at bounding box center [148, 56] width 37 height 14
